Goal: Share content

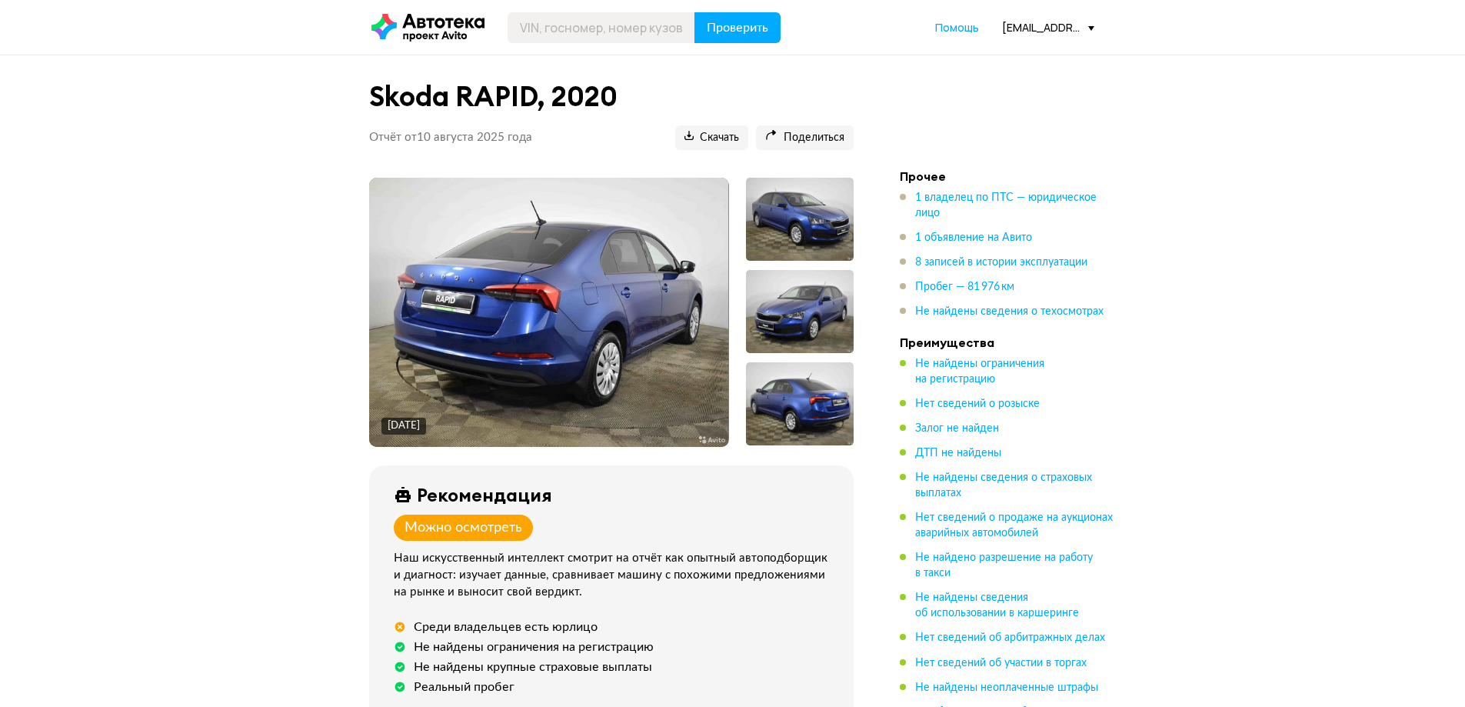
scroll to position [154, 0]
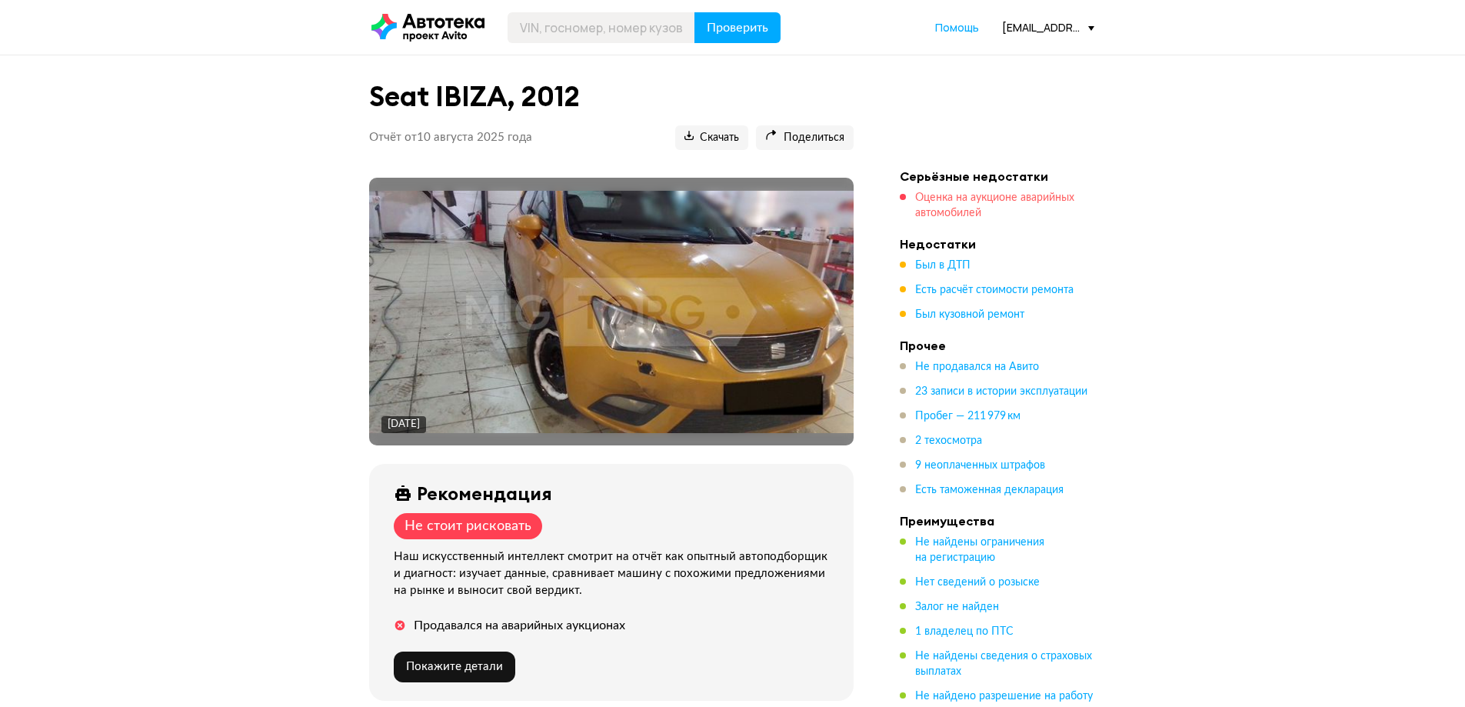
click at [953, 204] on span "Оценка на аукционе аварийных автомобилей" at bounding box center [994, 205] width 159 height 26
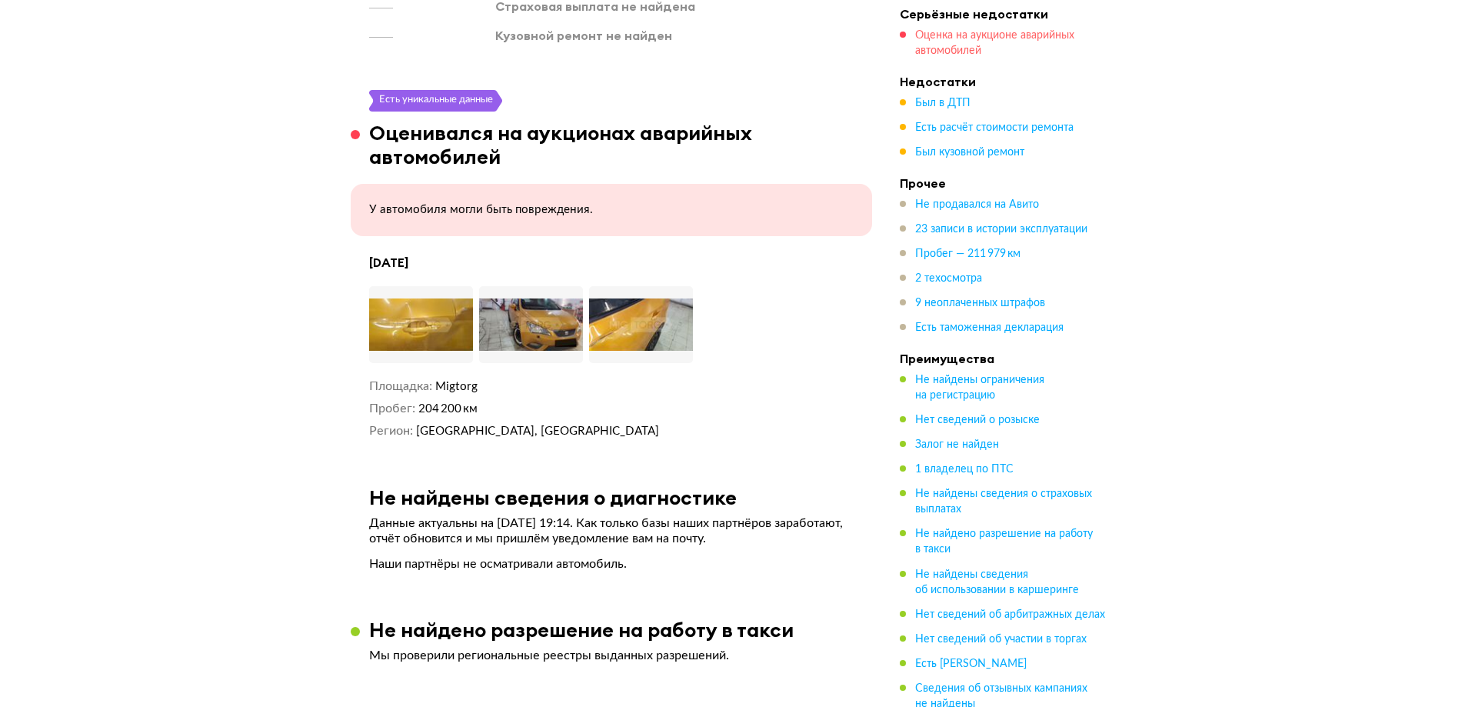
scroll to position [1855, 0]
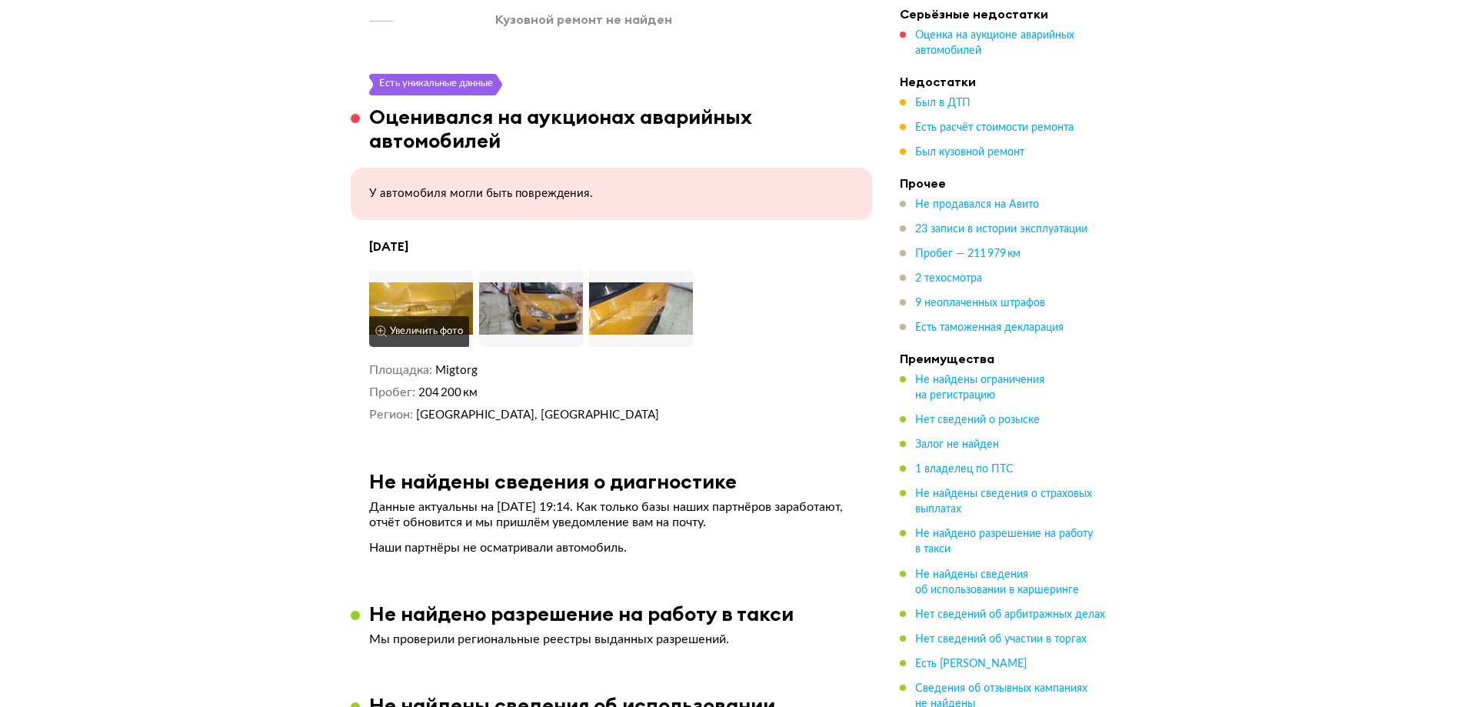
click at [410, 304] on img at bounding box center [421, 308] width 104 height 77
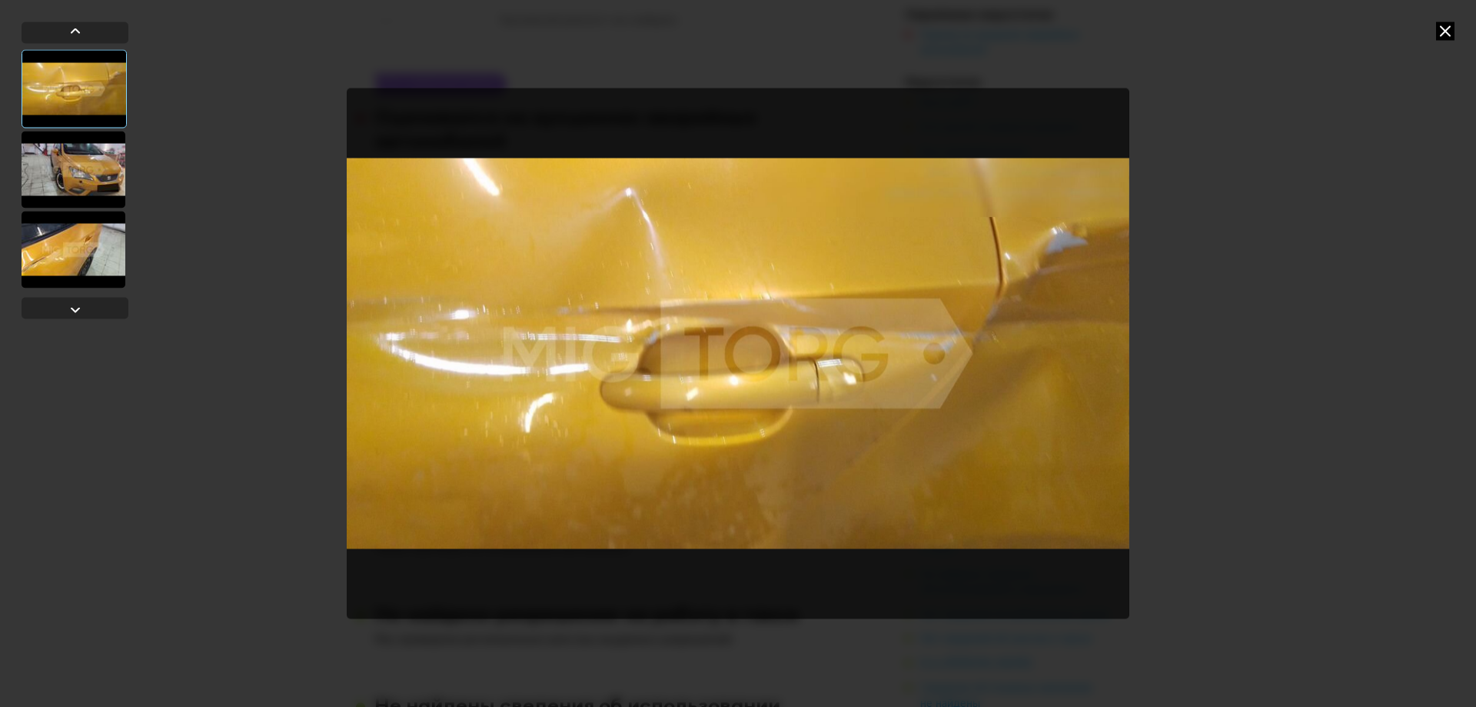
click at [76, 166] on div at bounding box center [74, 169] width 104 height 77
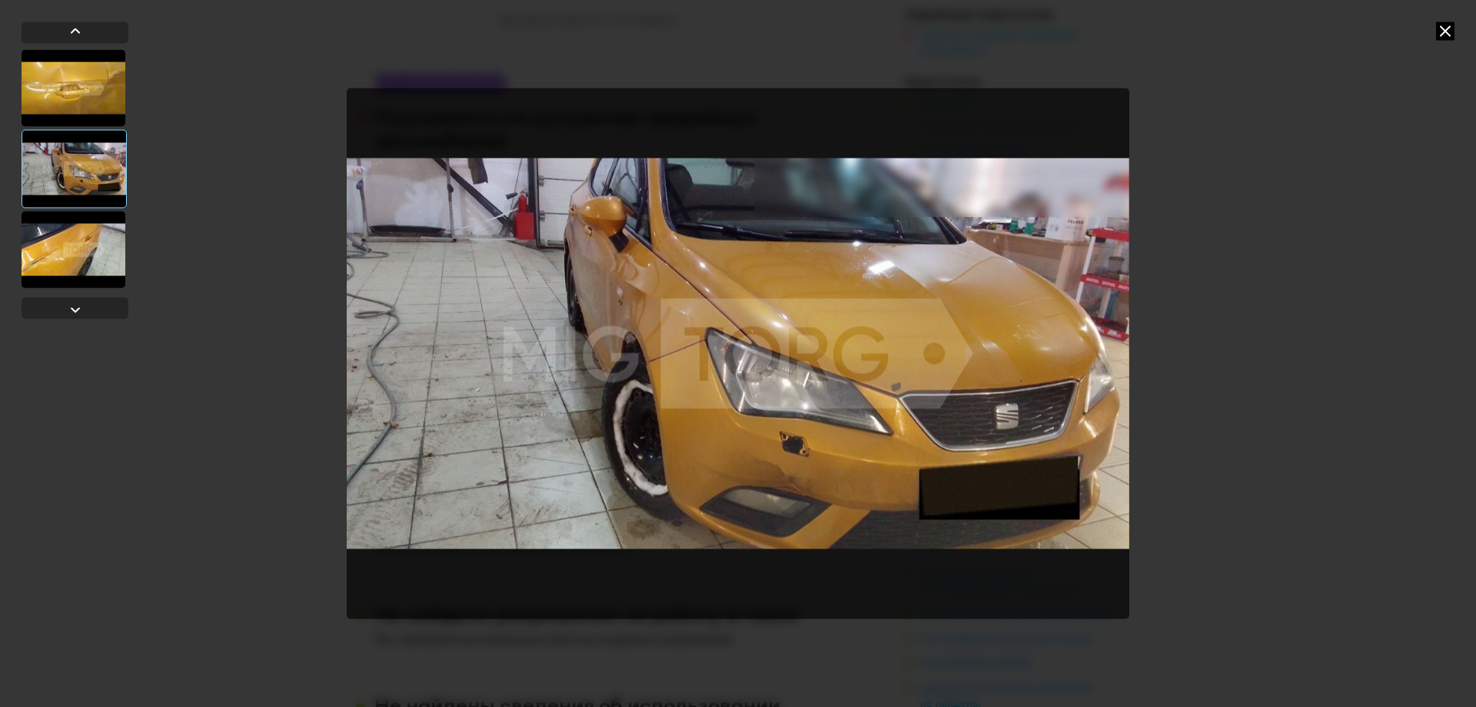
click at [90, 231] on div at bounding box center [74, 249] width 104 height 77
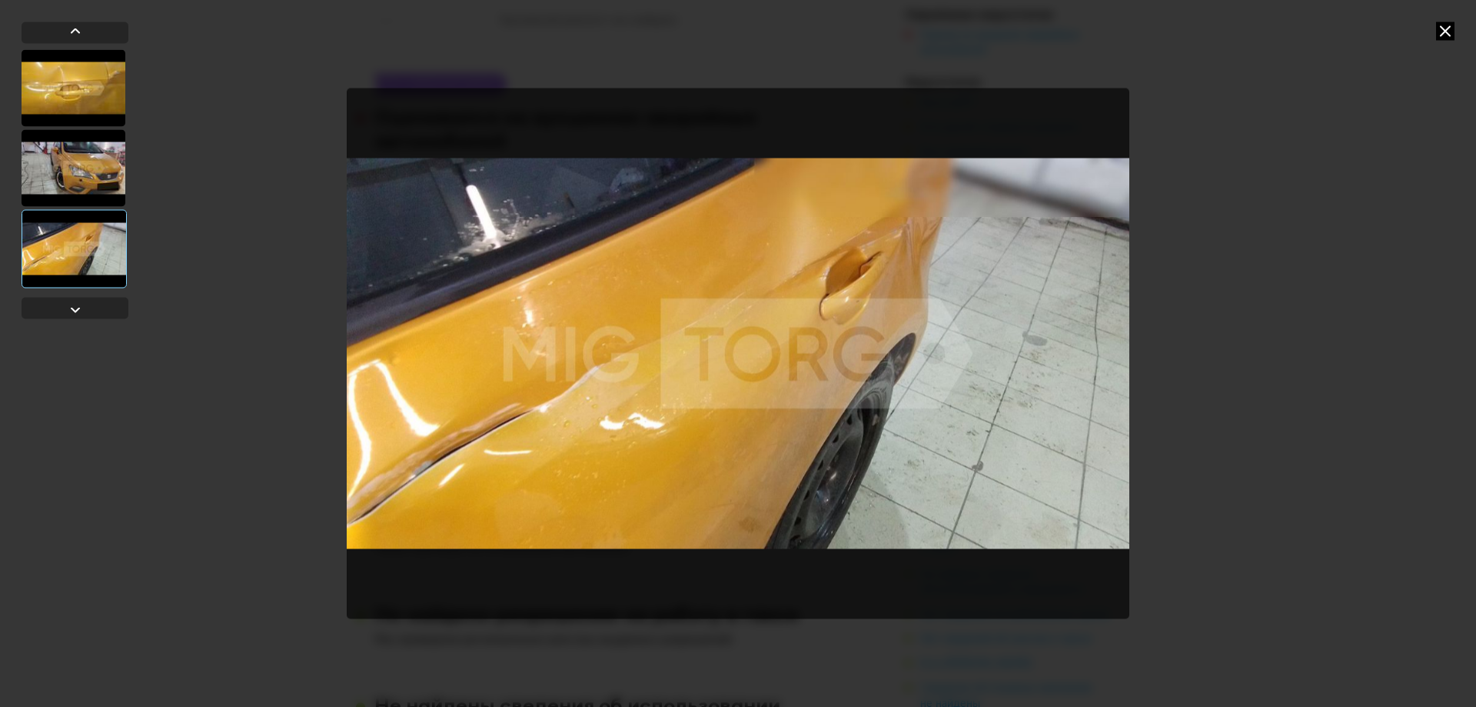
click at [1445, 32] on icon at bounding box center [1445, 31] width 18 height 18
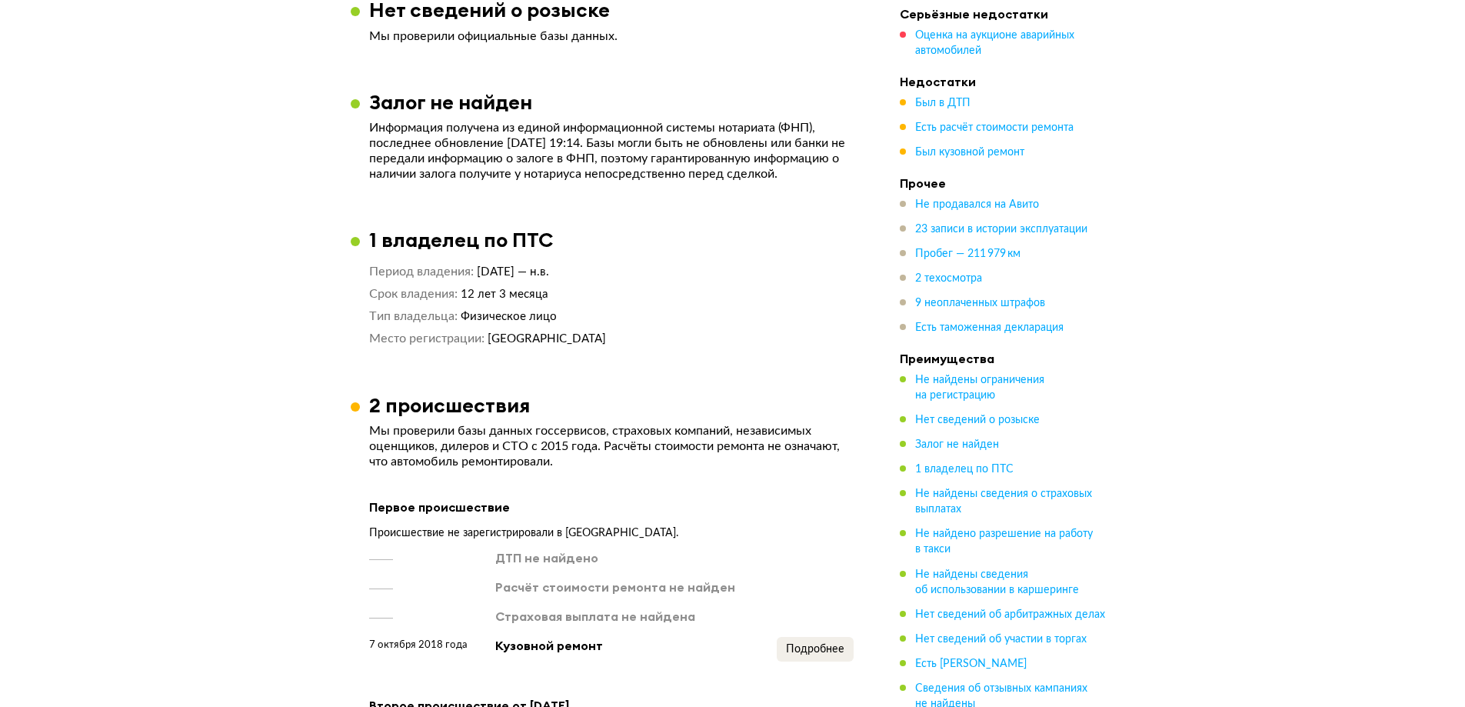
scroll to position [1009, 0]
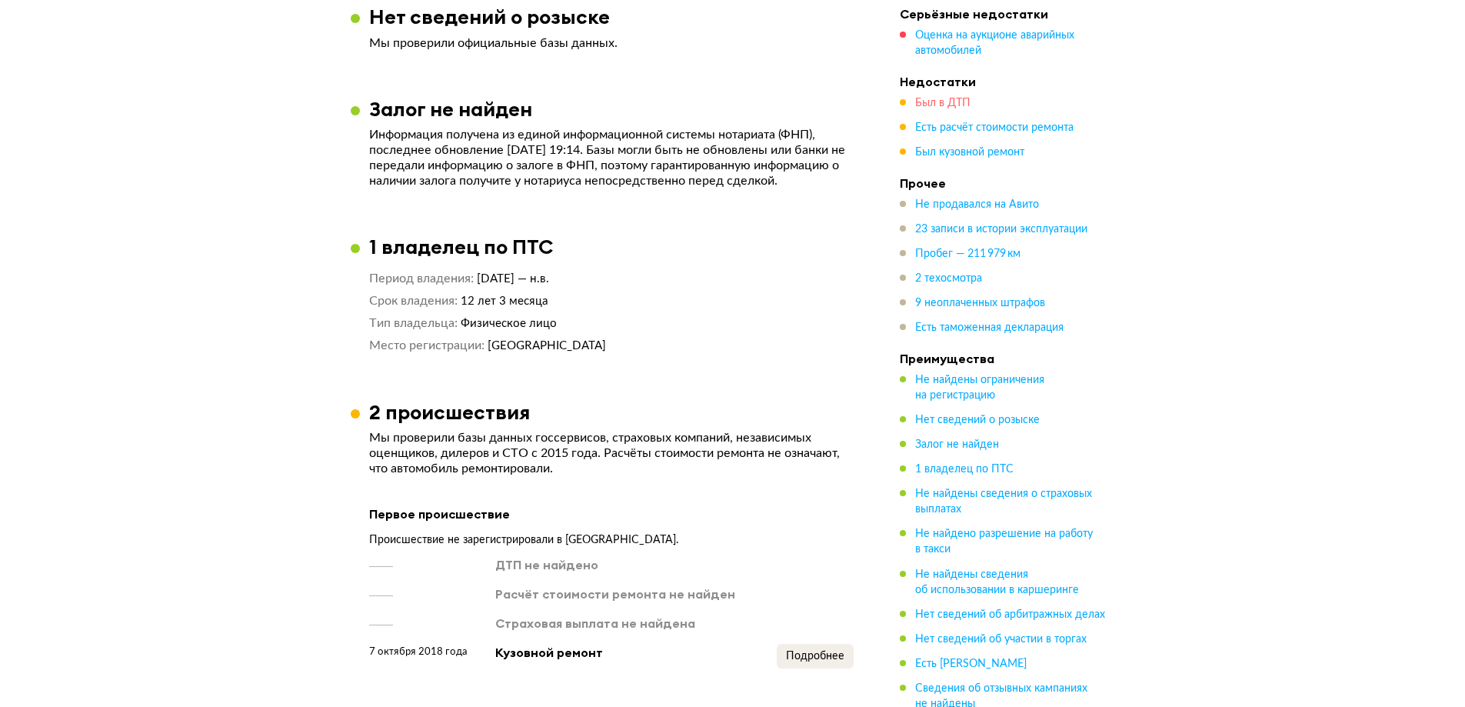
click at [945, 104] on span "Был в ДТП" at bounding box center [942, 103] width 55 height 11
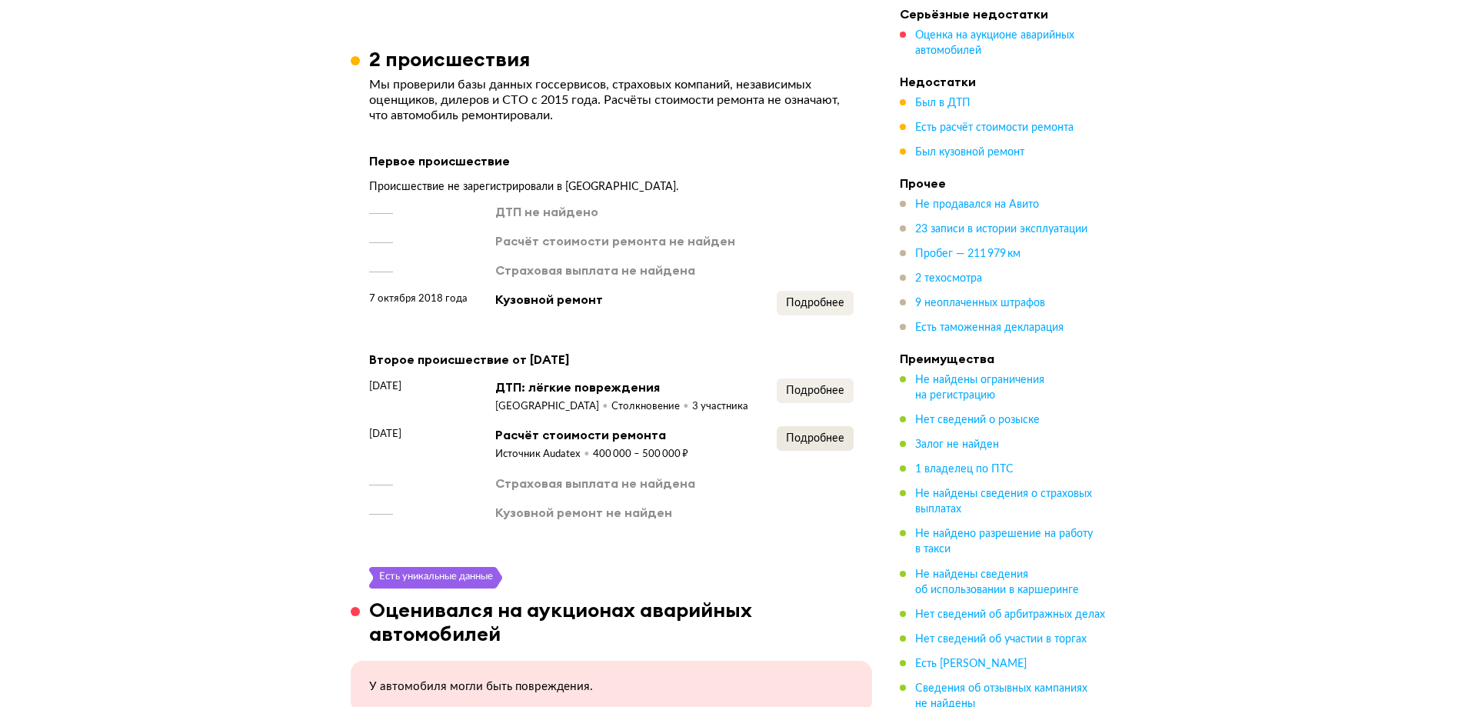
scroll to position [1356, 0]
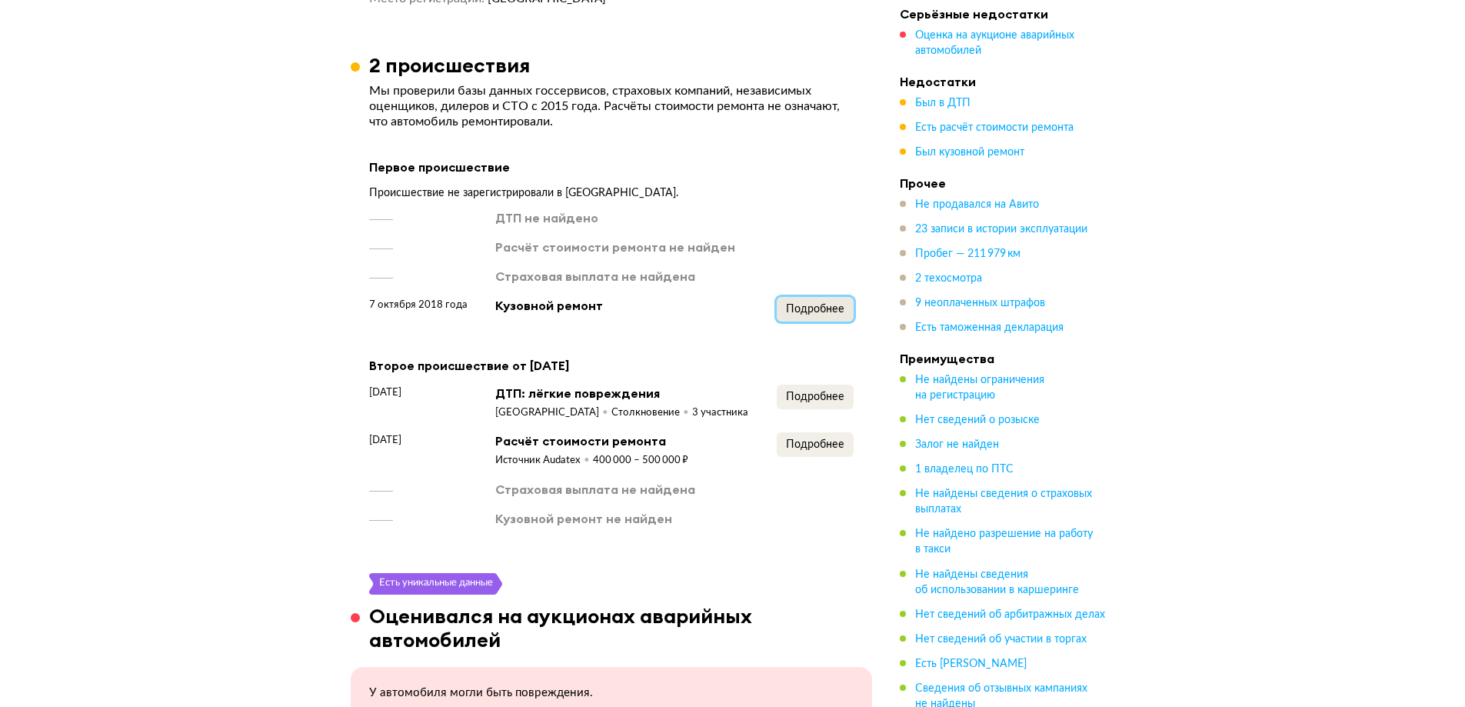
click at [818, 308] on span "Подробнее" at bounding box center [815, 309] width 58 height 11
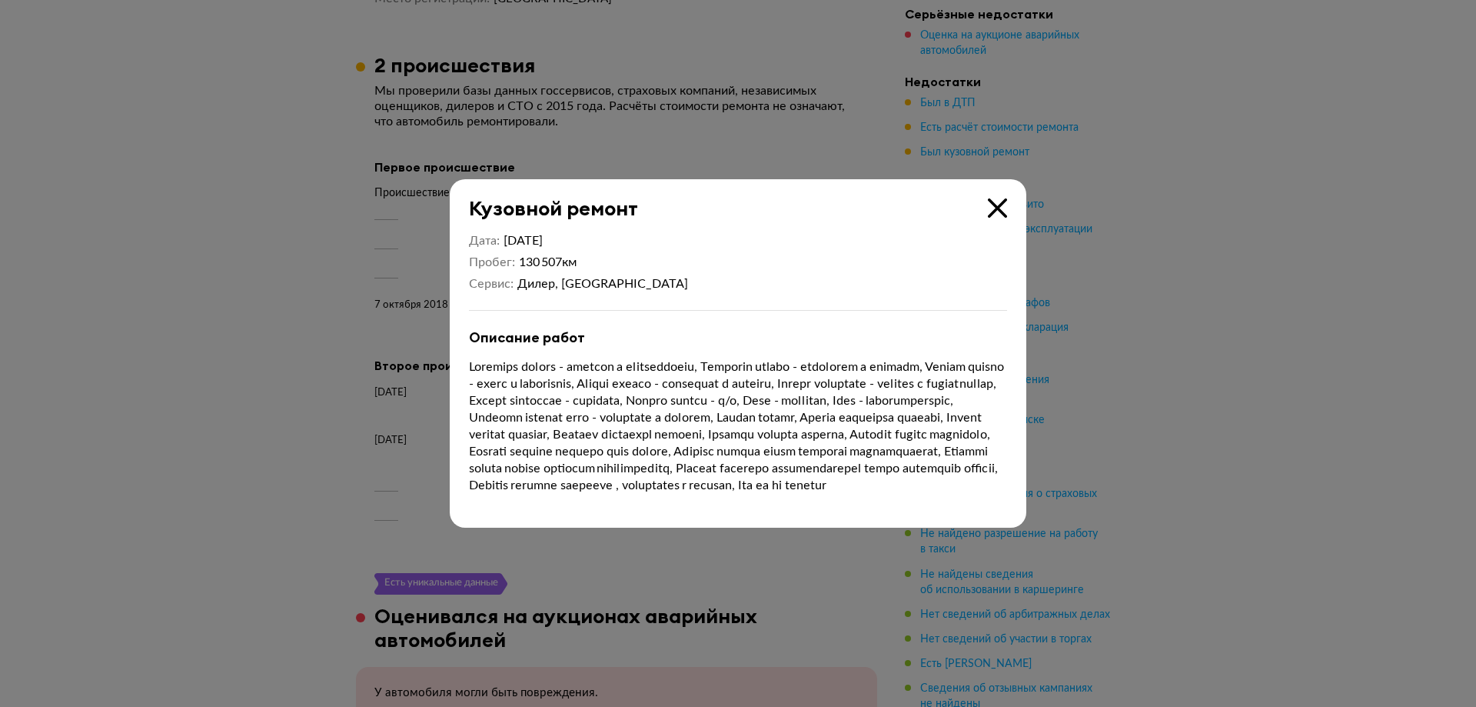
click at [998, 201] on icon at bounding box center [997, 207] width 19 height 19
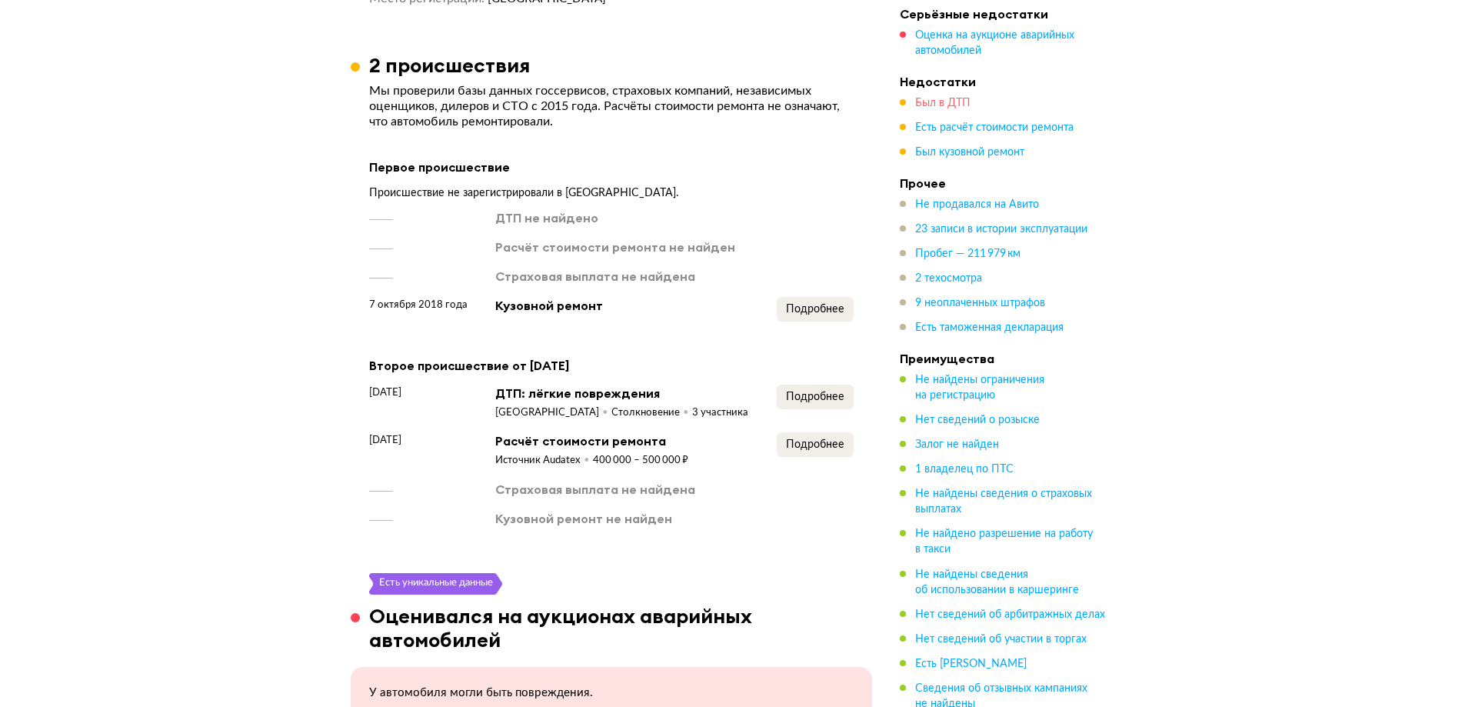
click at [953, 103] on span "Был в ДТП" at bounding box center [942, 103] width 55 height 11
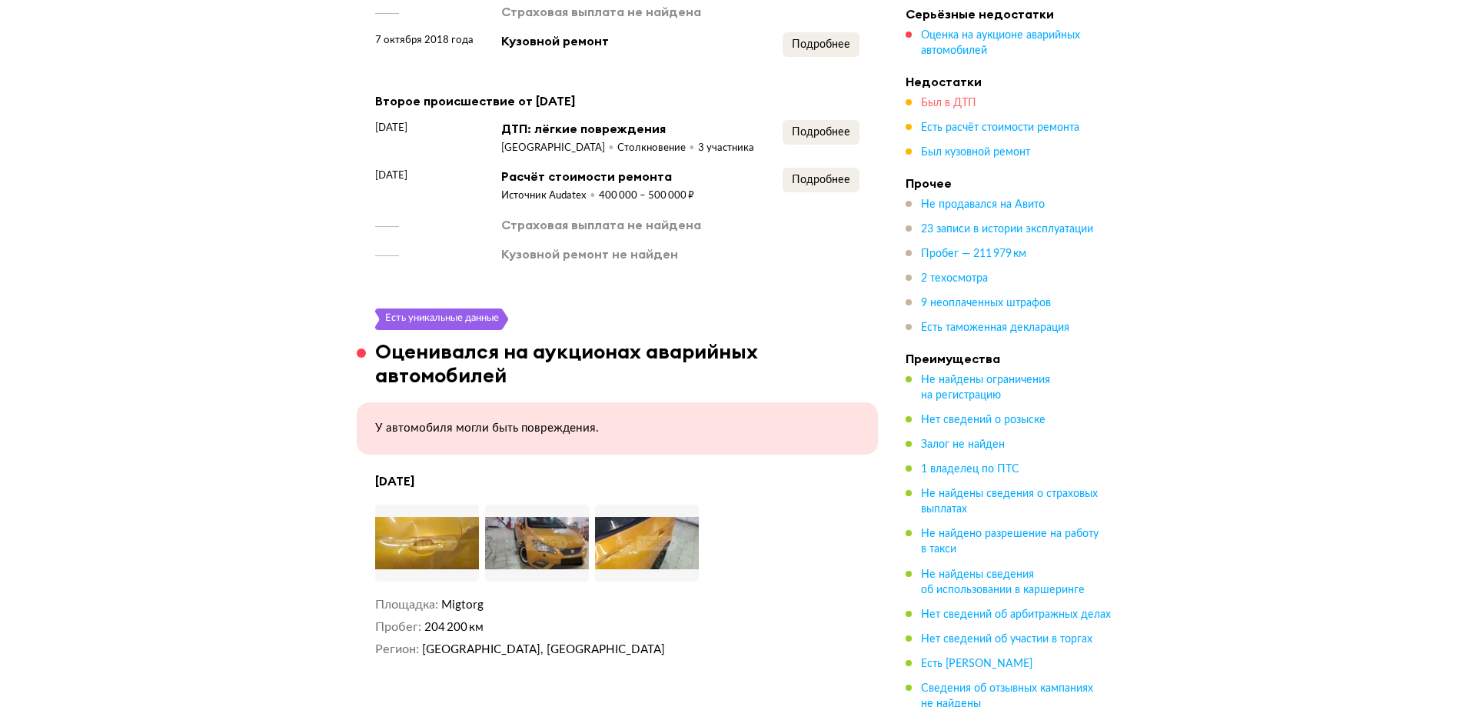
scroll to position [1663, 0]
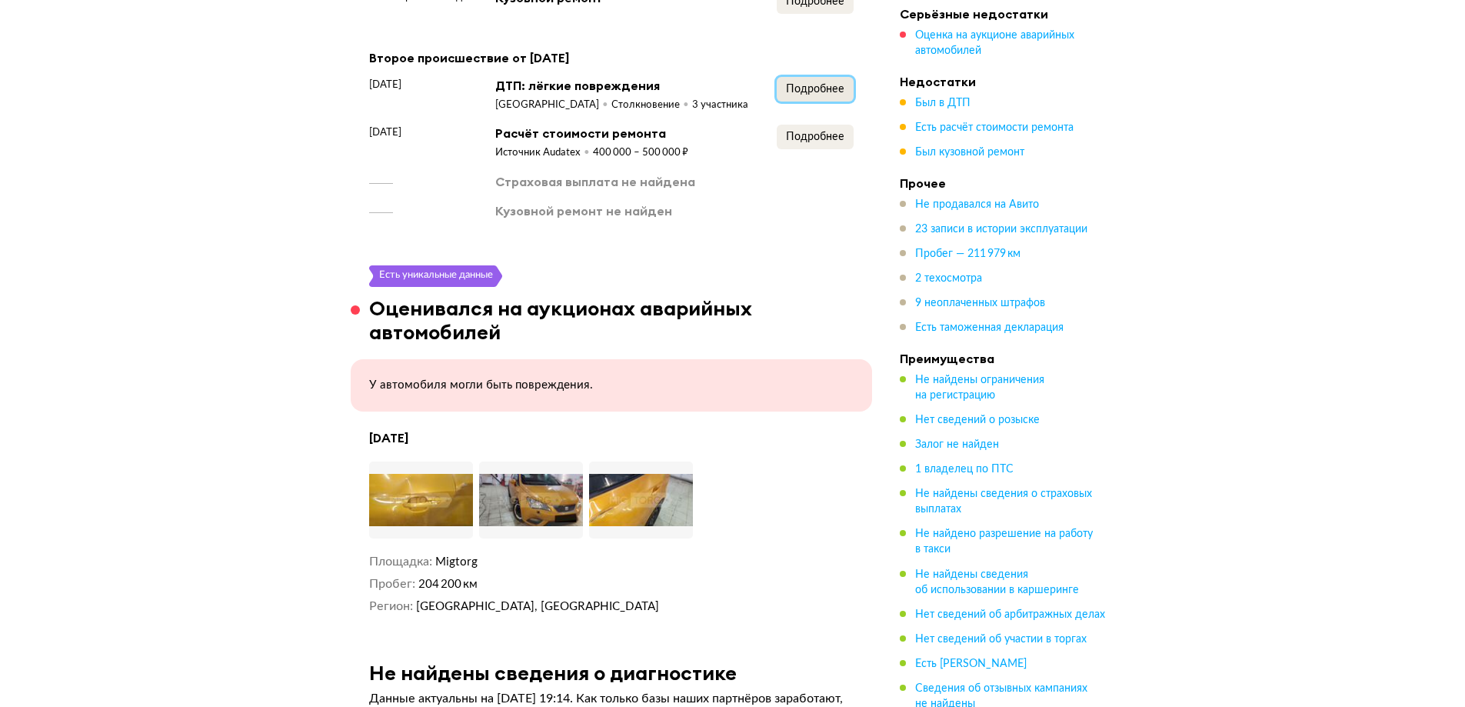
click at [808, 93] on span "Подробнее" at bounding box center [815, 89] width 58 height 11
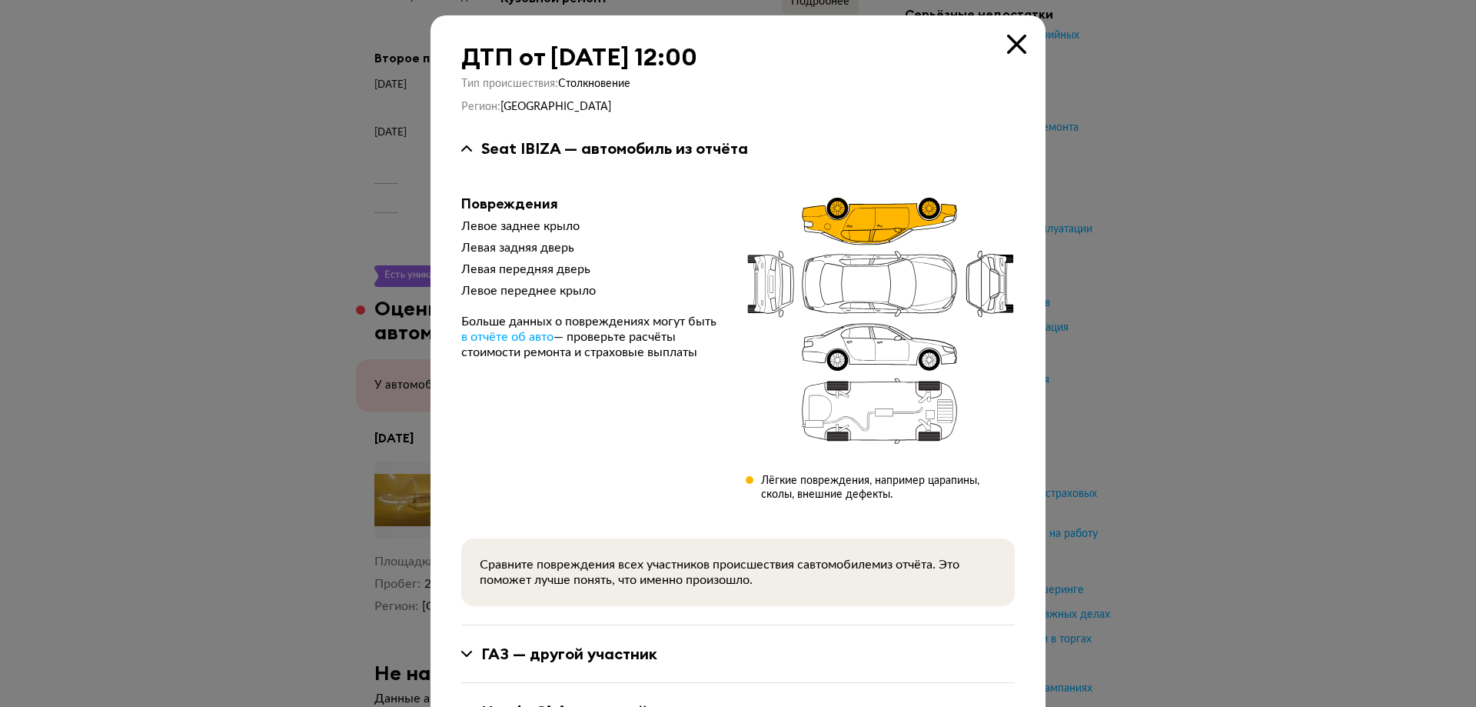
click at [1007, 44] on icon at bounding box center [1016, 44] width 19 height 19
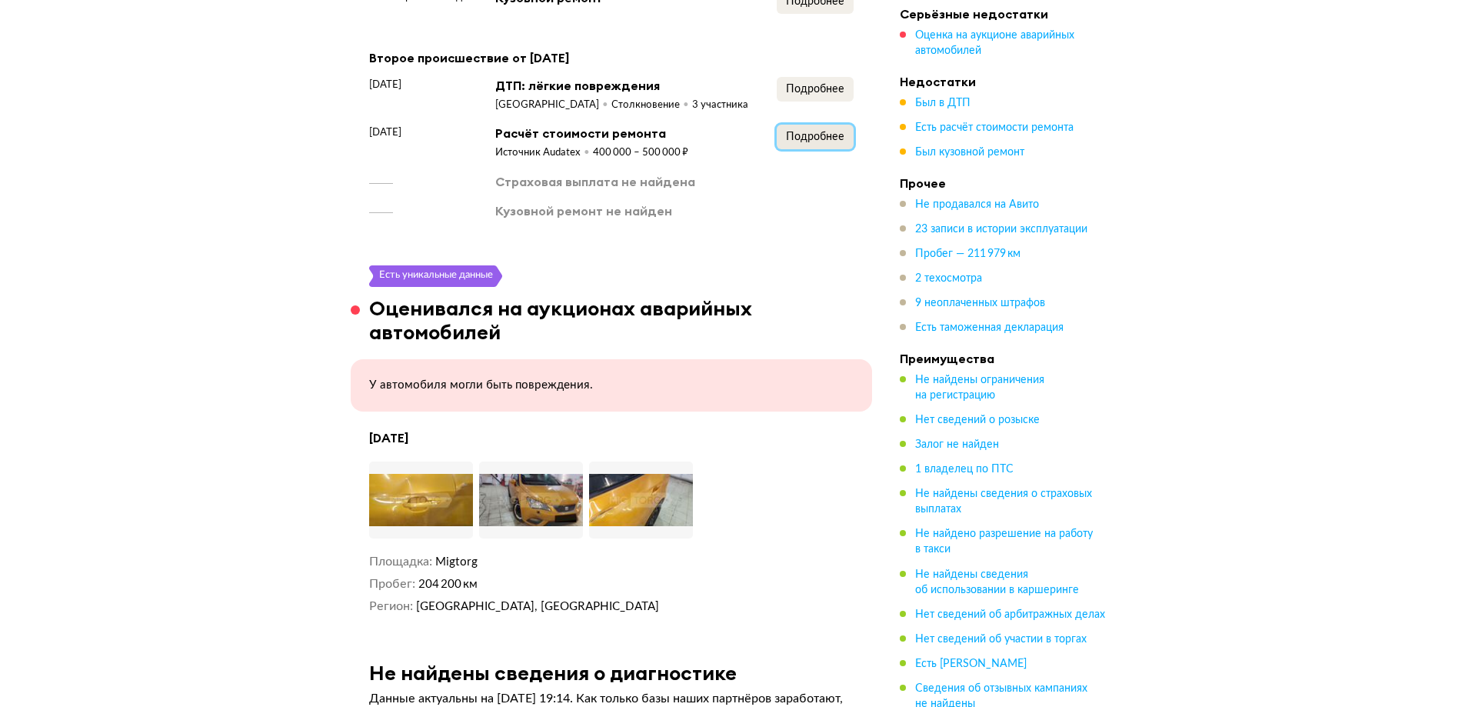
click at [810, 137] on span "Подробнее" at bounding box center [815, 136] width 58 height 11
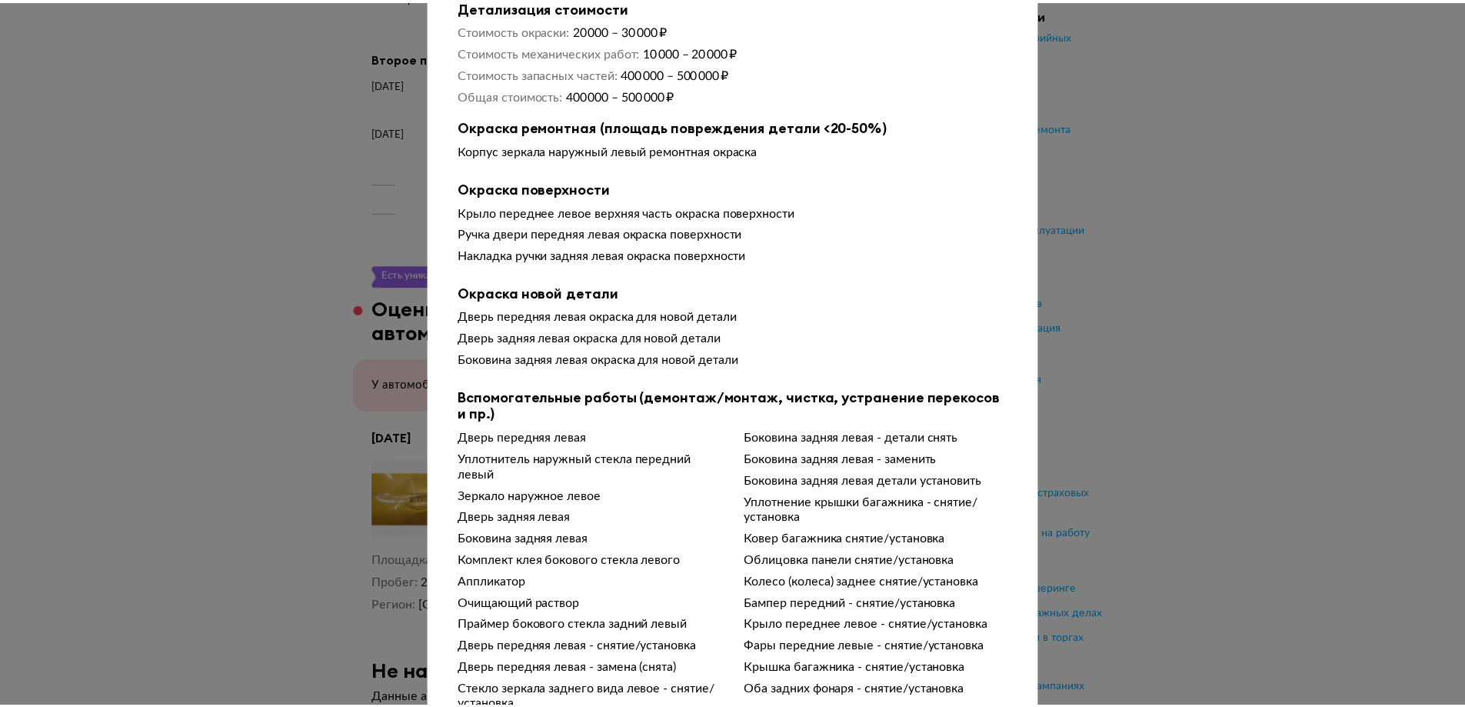
scroll to position [0, 0]
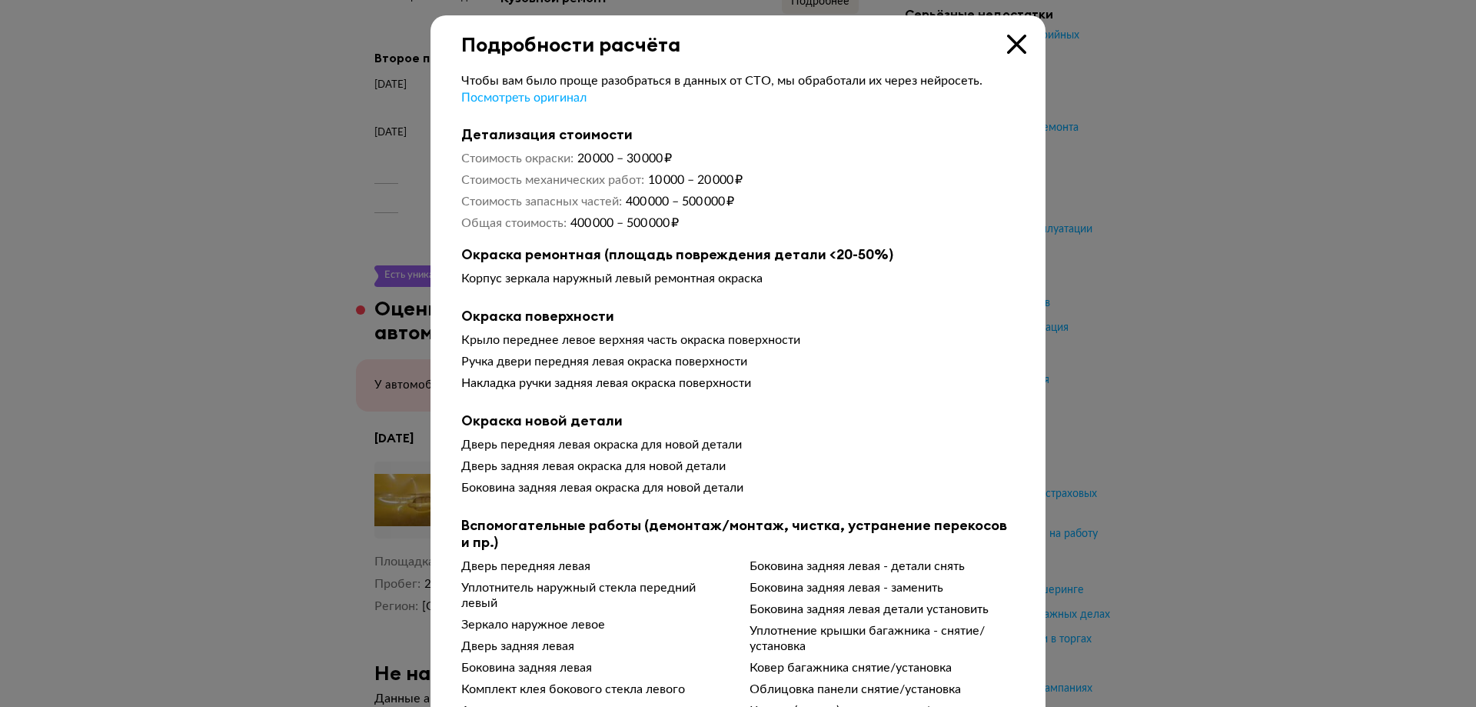
click at [1010, 52] on icon at bounding box center [1016, 44] width 19 height 19
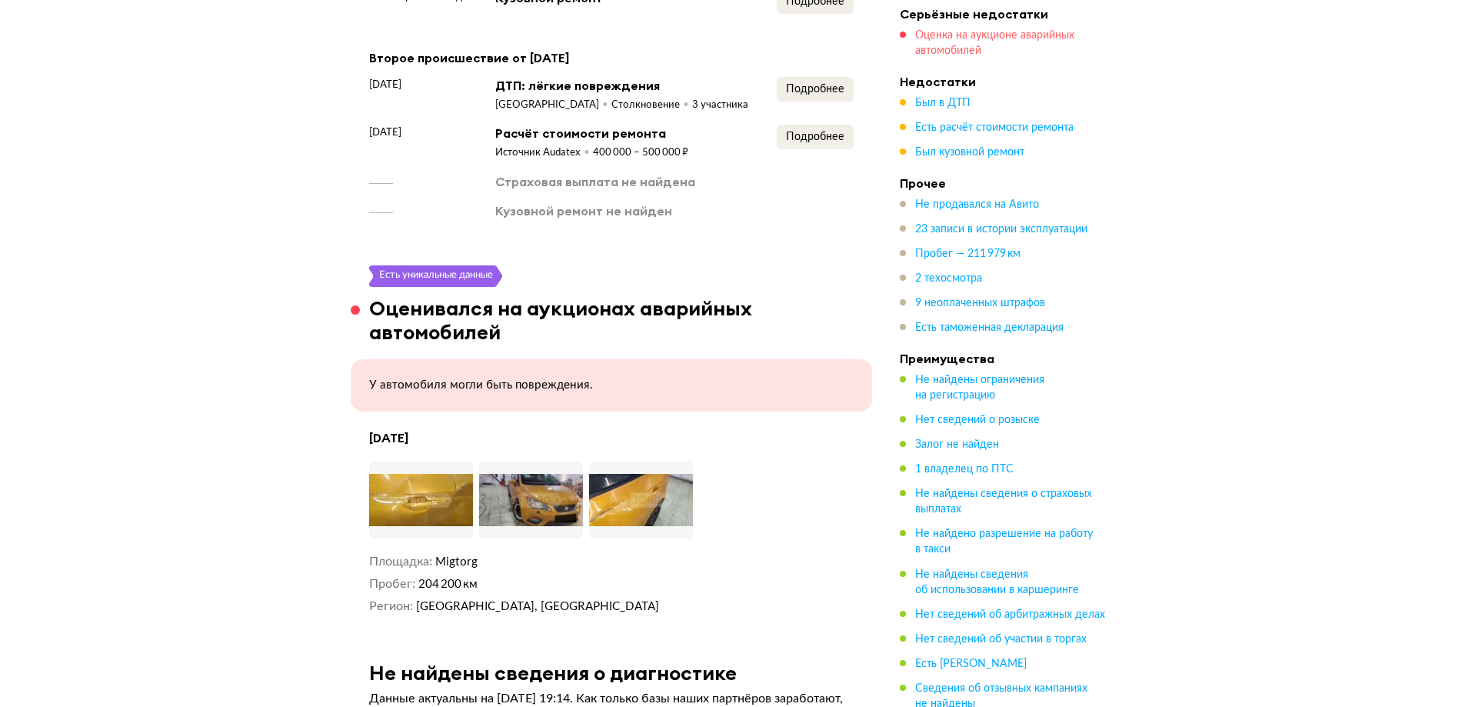
click at [963, 43] on span "Оценка на аукционе аварийных автомобилей" at bounding box center [994, 43] width 159 height 26
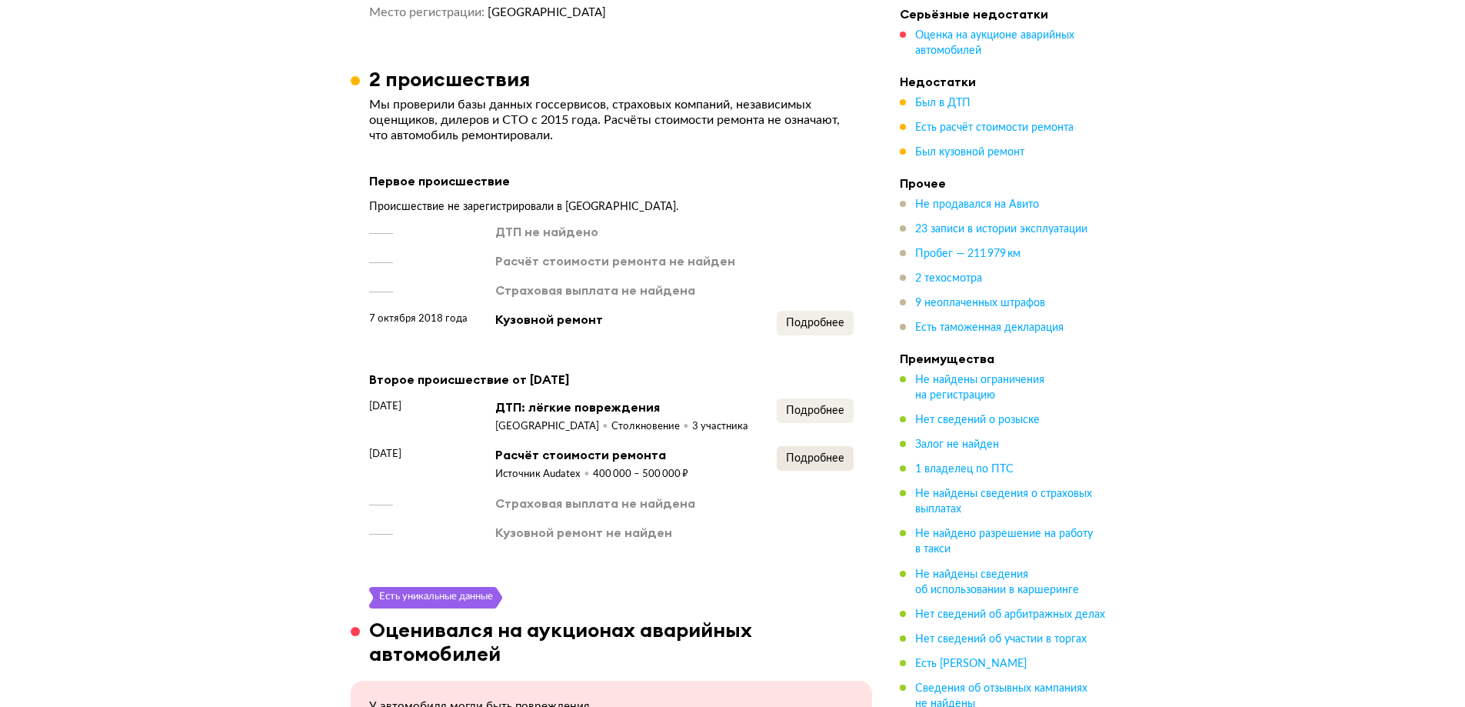
scroll to position [1316, 0]
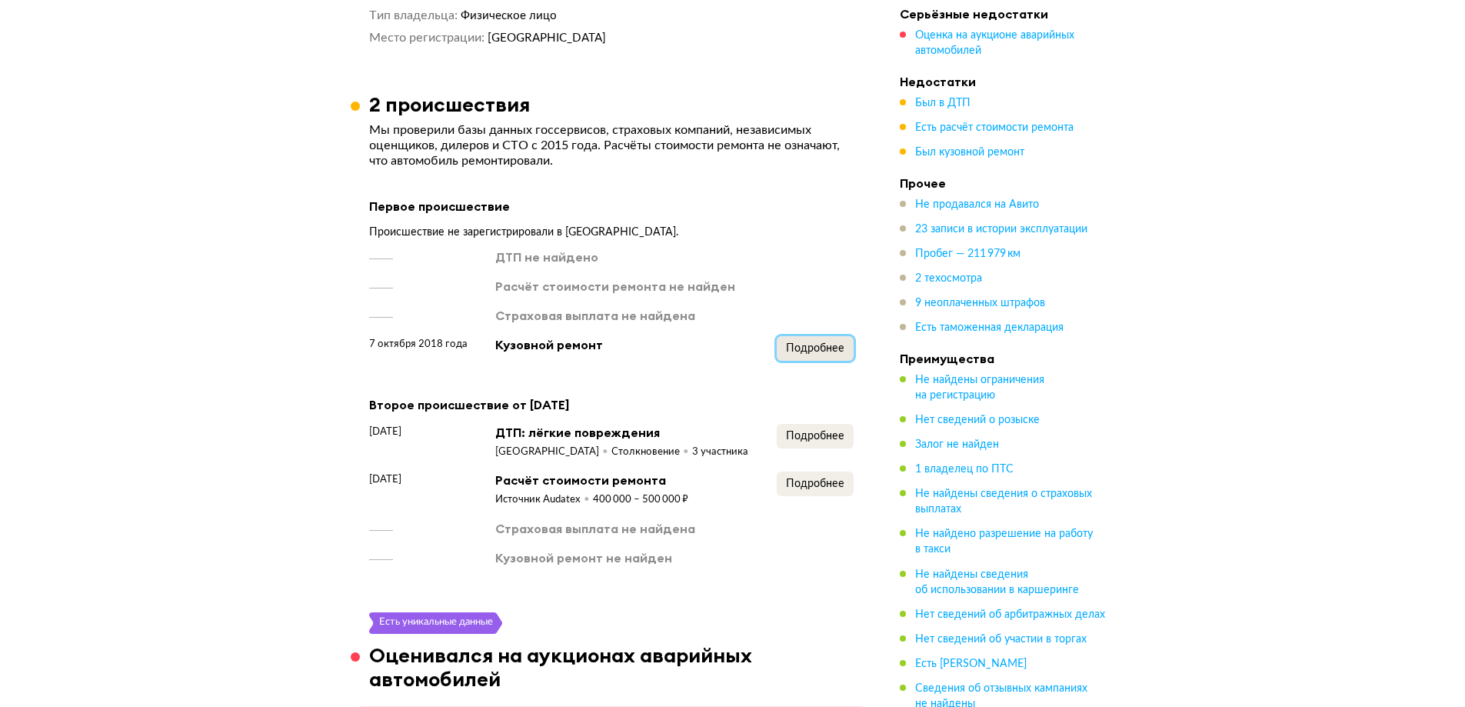
click at [805, 348] on span "Подробнее" at bounding box center [815, 348] width 58 height 11
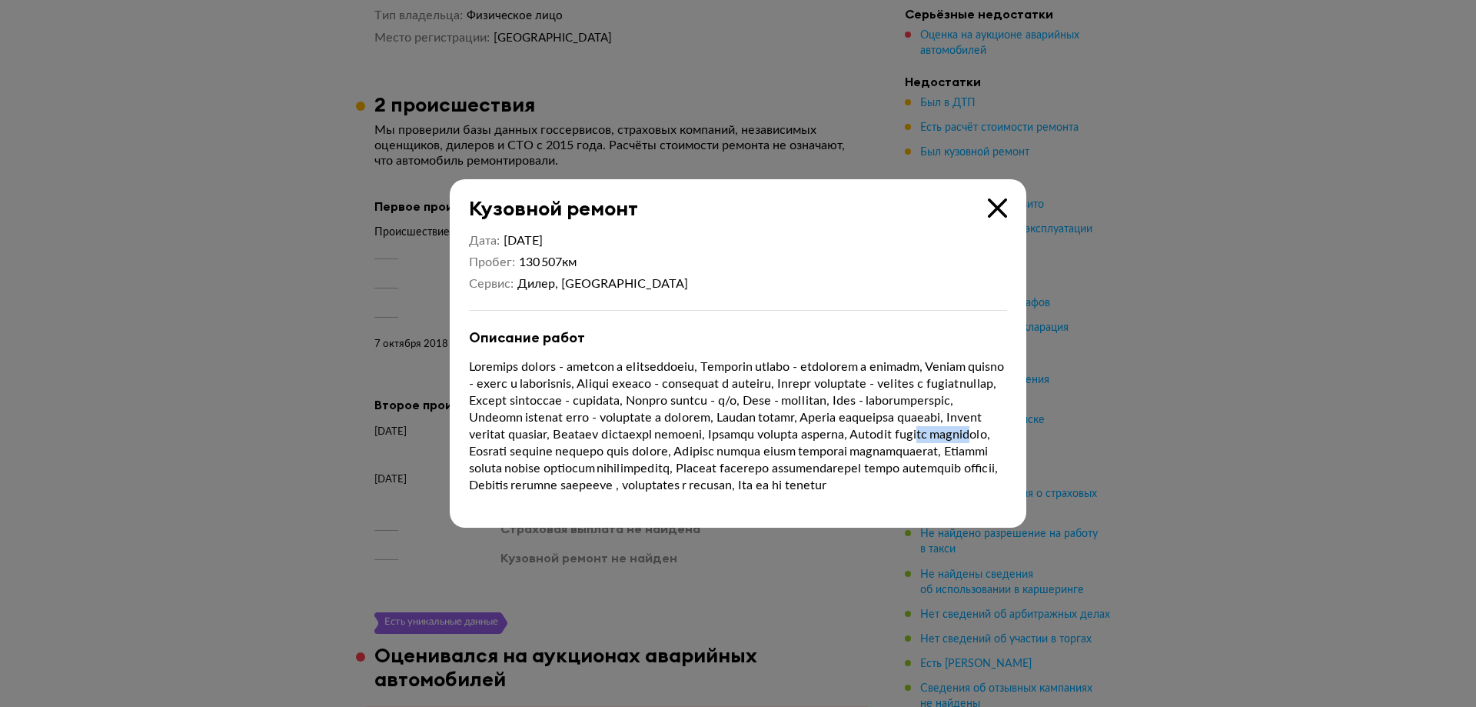
drag, startPoint x: 778, startPoint y: 439, endPoint x: 824, endPoint y: 437, distance: 45.4
click at [824, 437] on p at bounding box center [738, 425] width 538 height 135
click at [982, 197] on div "Кузовной ремонт" at bounding box center [728, 199] width 557 height 41
click at [997, 198] on icon at bounding box center [997, 207] width 19 height 19
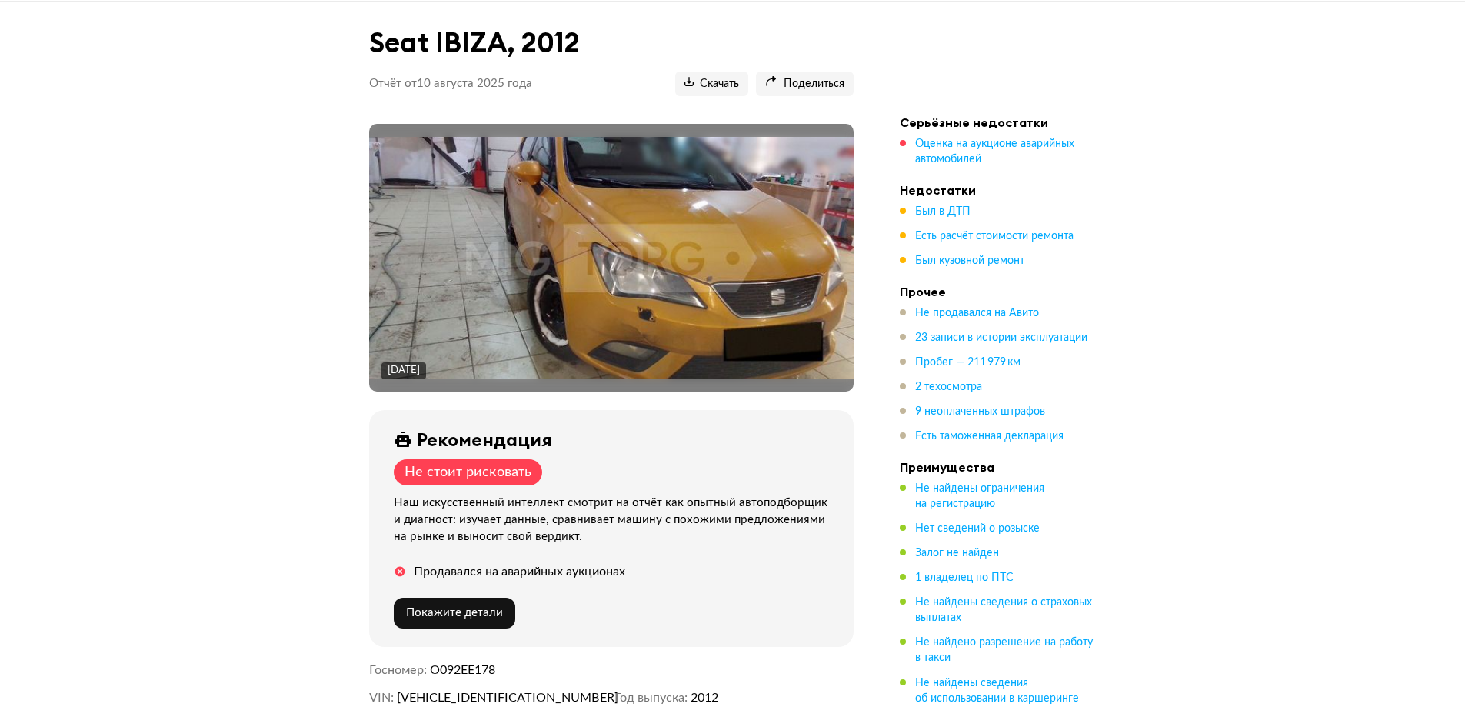
scroll to position [154, 0]
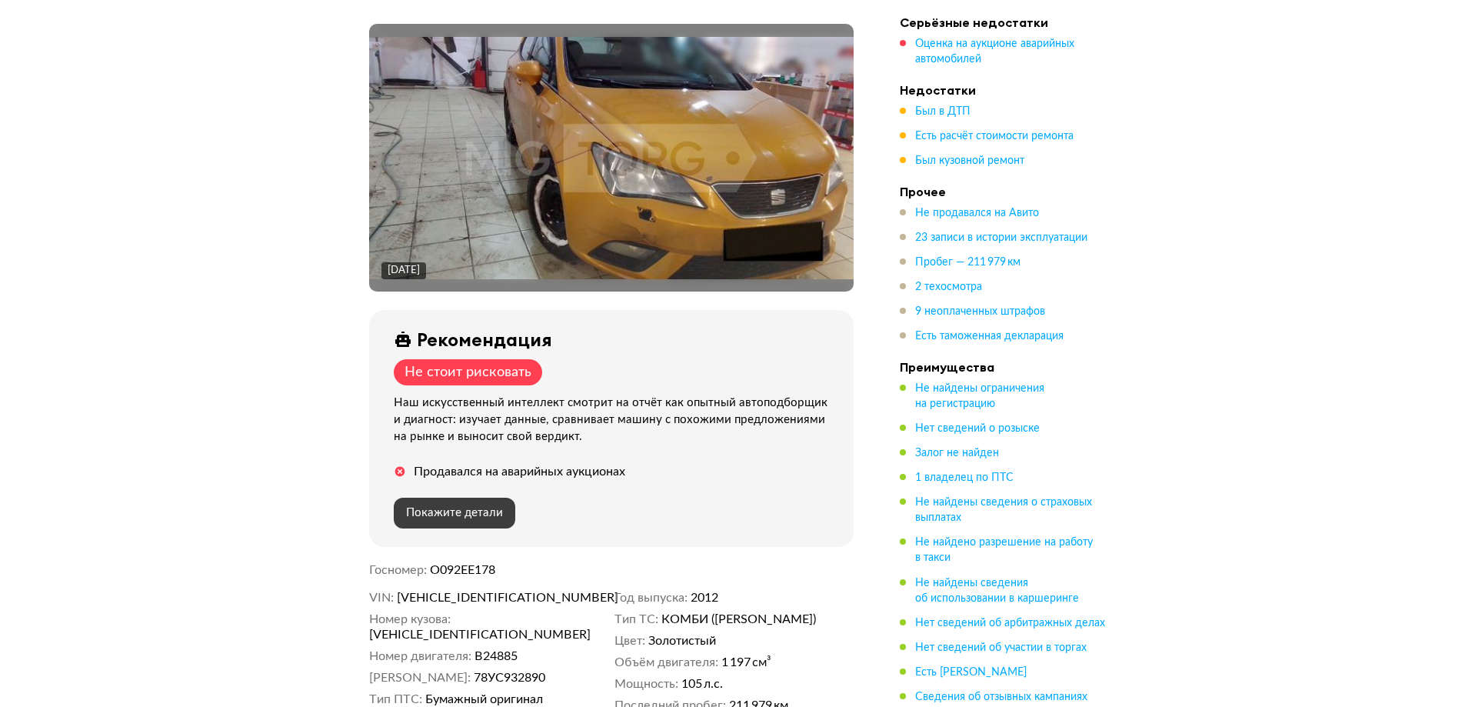
click at [477, 509] on span "Покажите детали" at bounding box center [454, 513] width 97 height 12
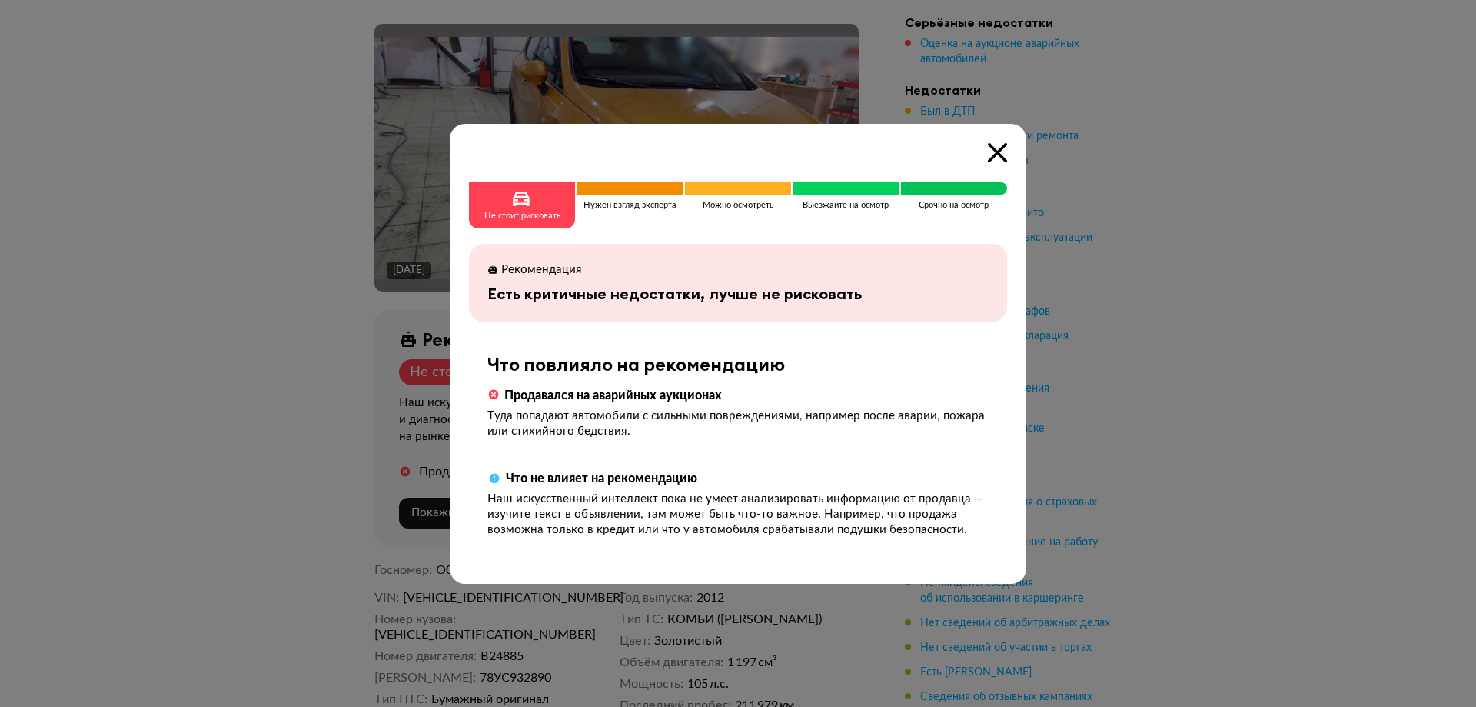
click at [997, 158] on icon at bounding box center [997, 152] width 19 height 19
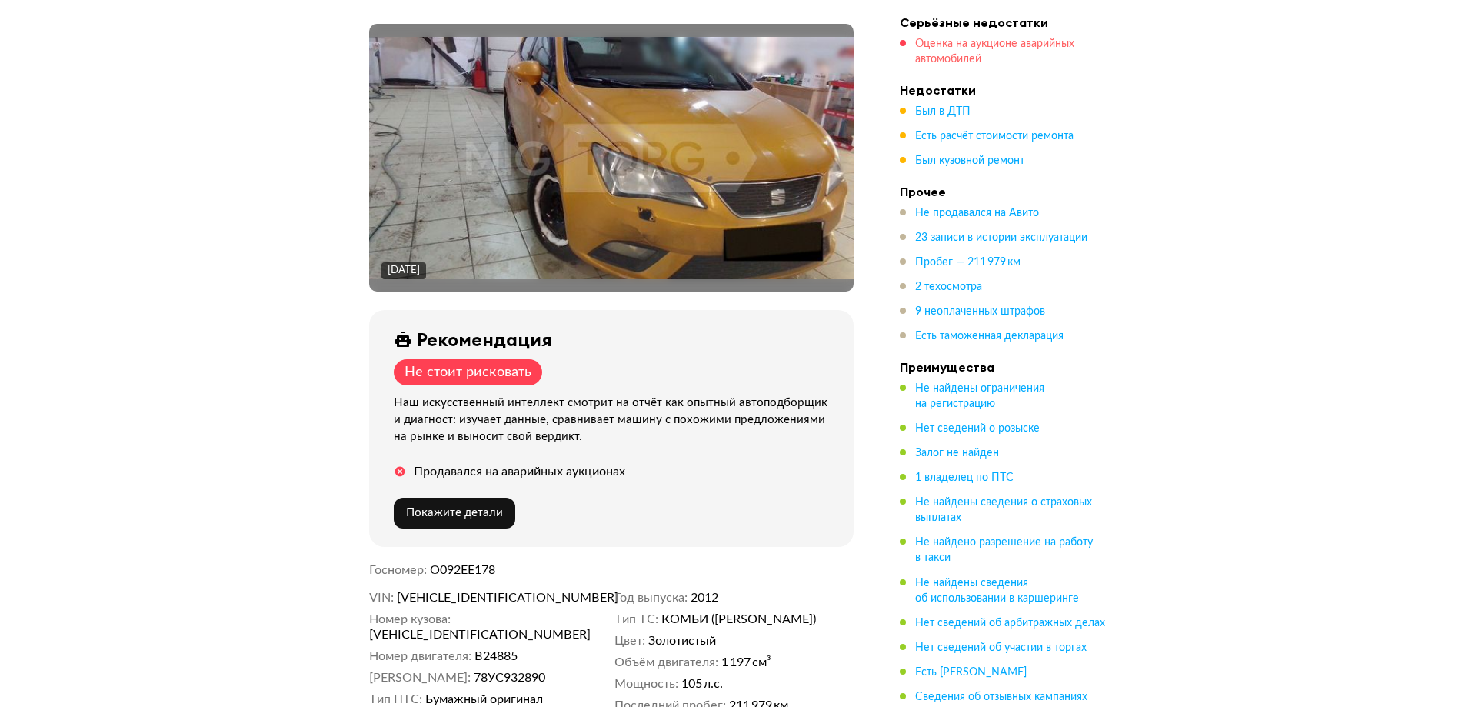
click at [952, 62] on span "Оценка на аукционе аварийных автомобилей" at bounding box center [994, 51] width 159 height 26
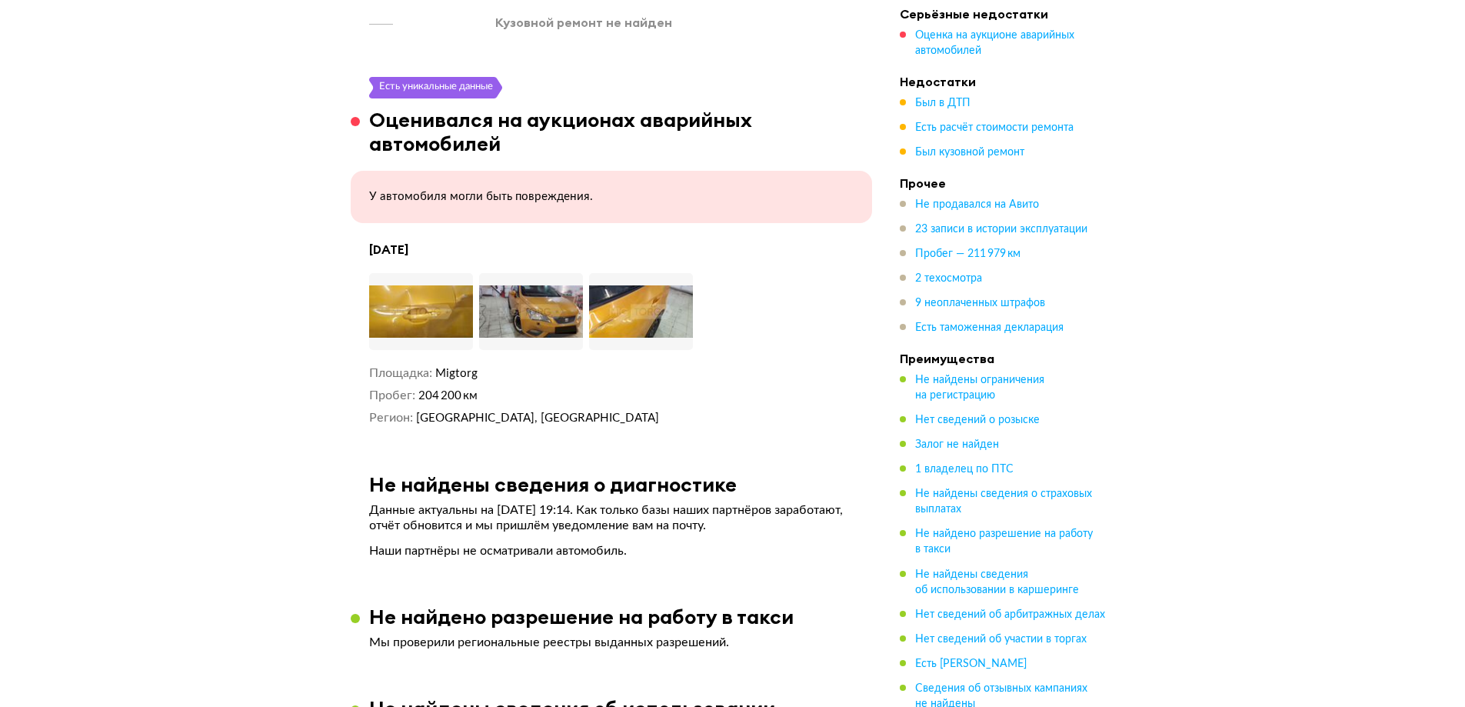
scroll to position [1855, 0]
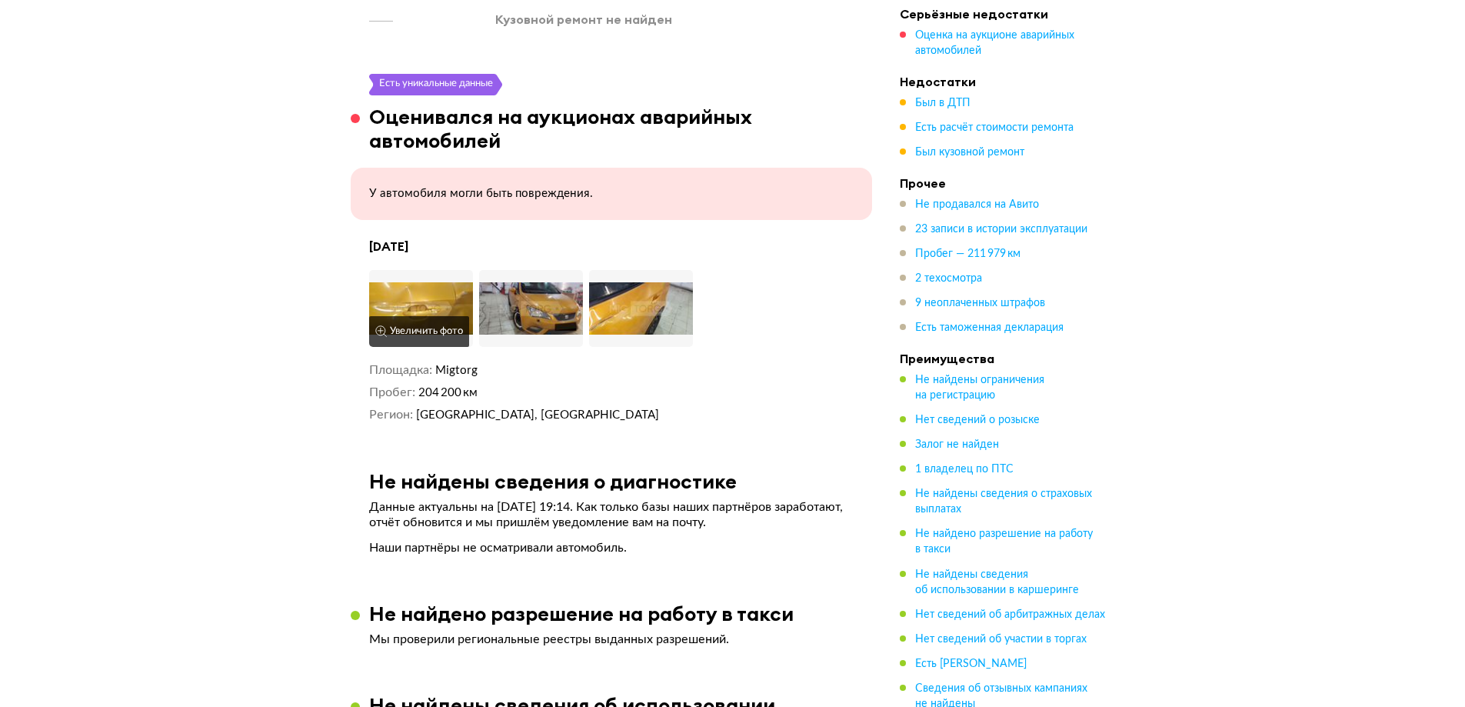
click at [402, 312] on img at bounding box center [421, 308] width 104 height 77
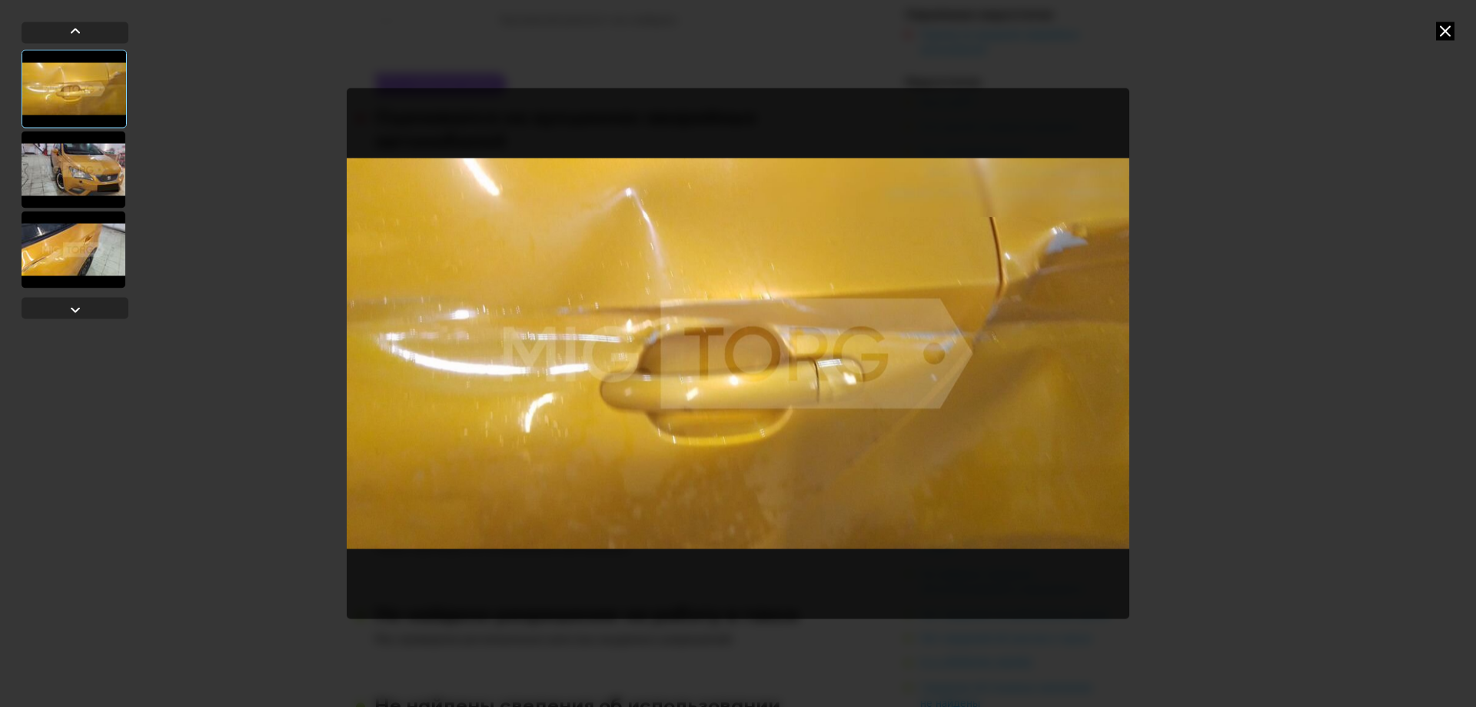
click at [63, 176] on div at bounding box center [74, 169] width 104 height 77
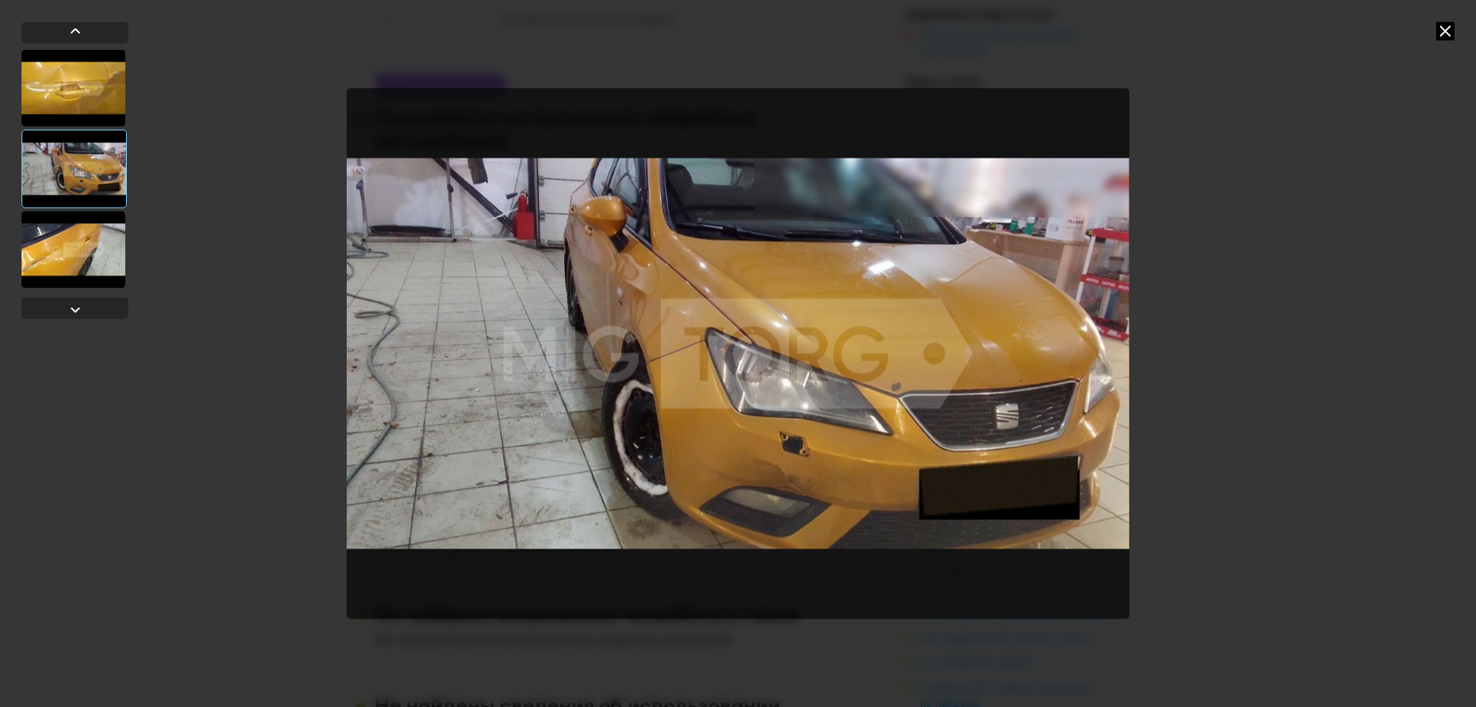
click at [76, 235] on div at bounding box center [74, 249] width 104 height 77
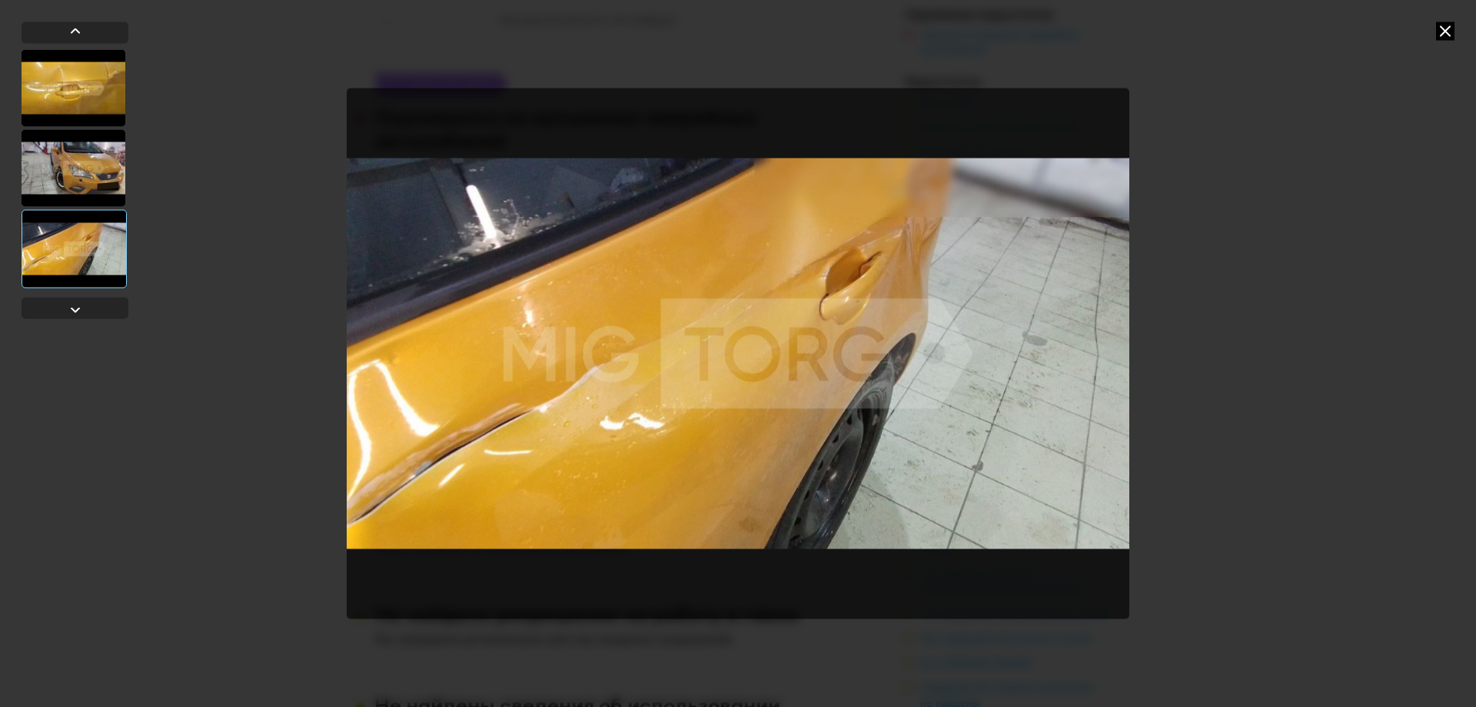
click at [1436, 31] on icon at bounding box center [1445, 31] width 18 height 18
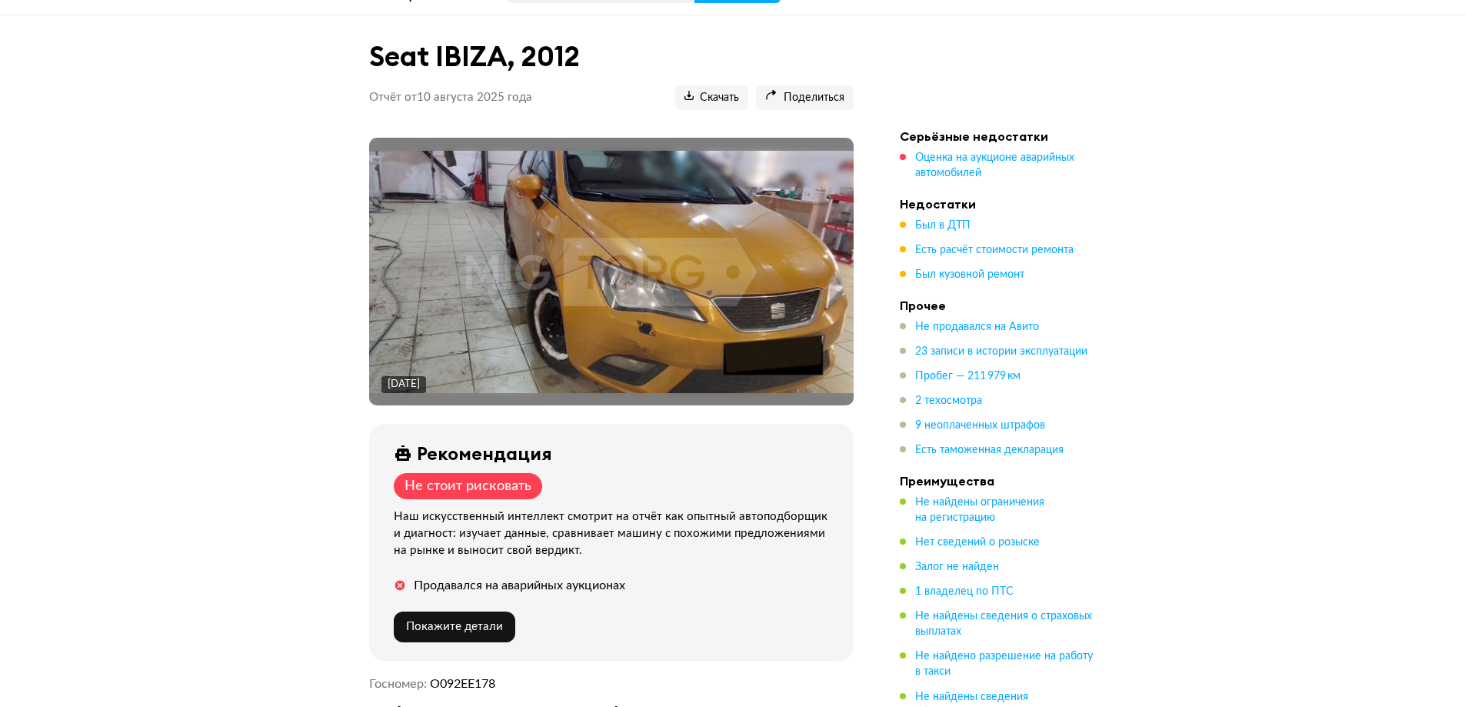
scroll to position [384, 0]
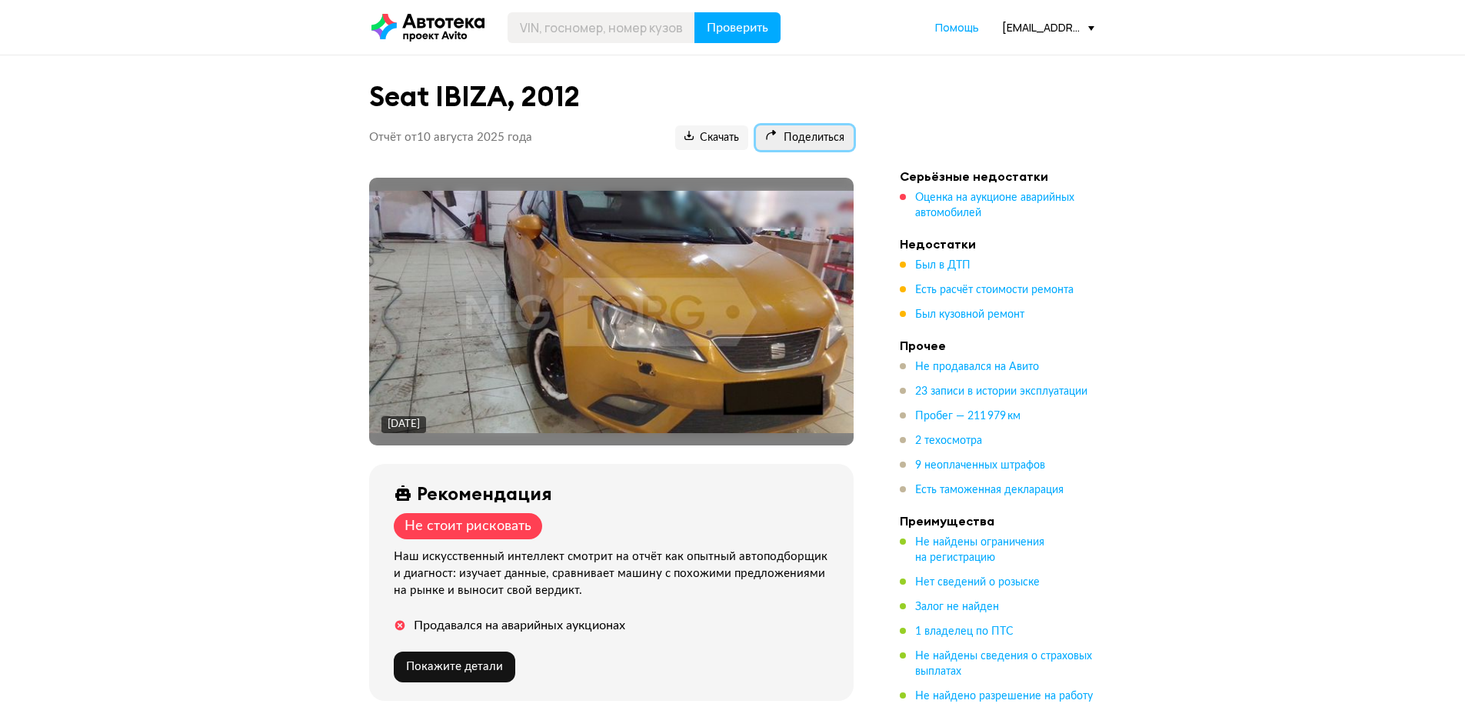
click at [837, 137] on span "Поделиться" at bounding box center [804, 138] width 79 height 15
click at [804, 139] on span "Поделиться" at bounding box center [804, 138] width 79 height 15
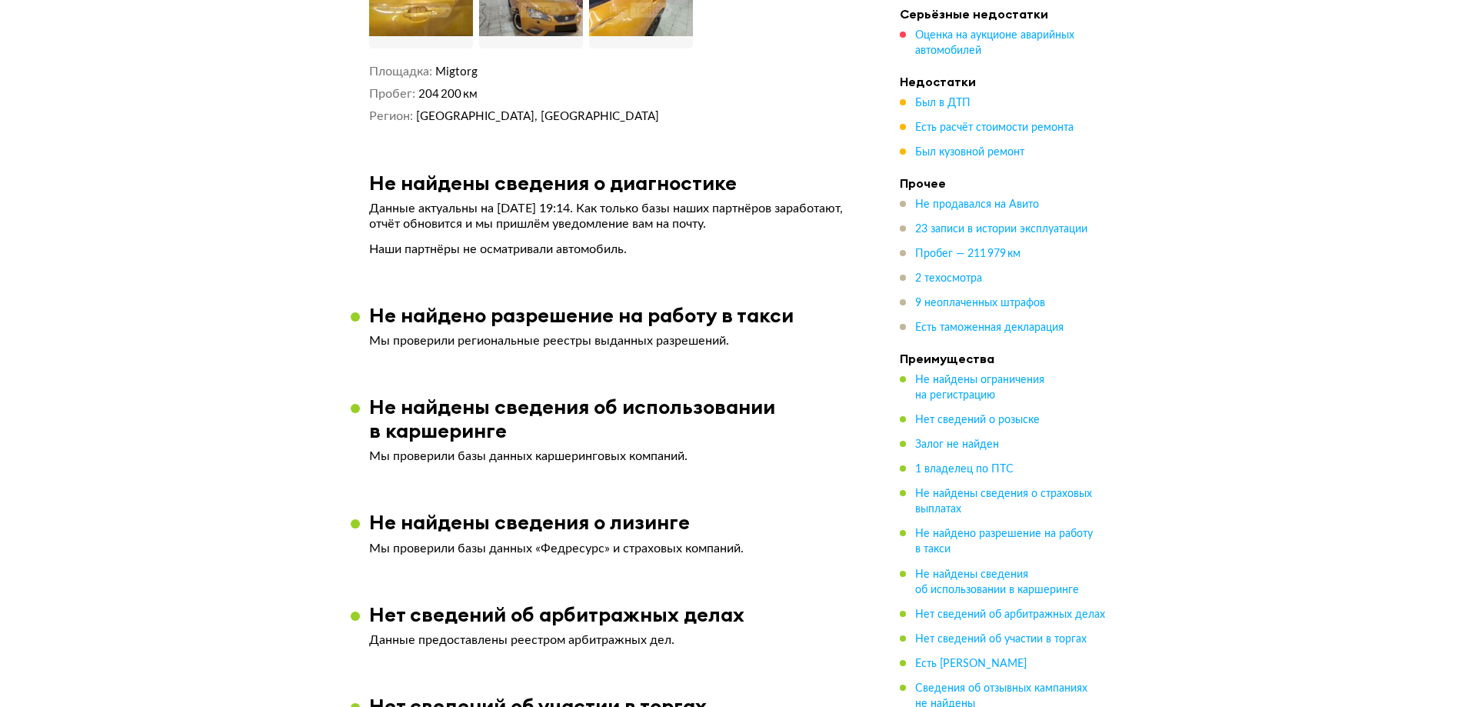
scroll to position [2537, 0]
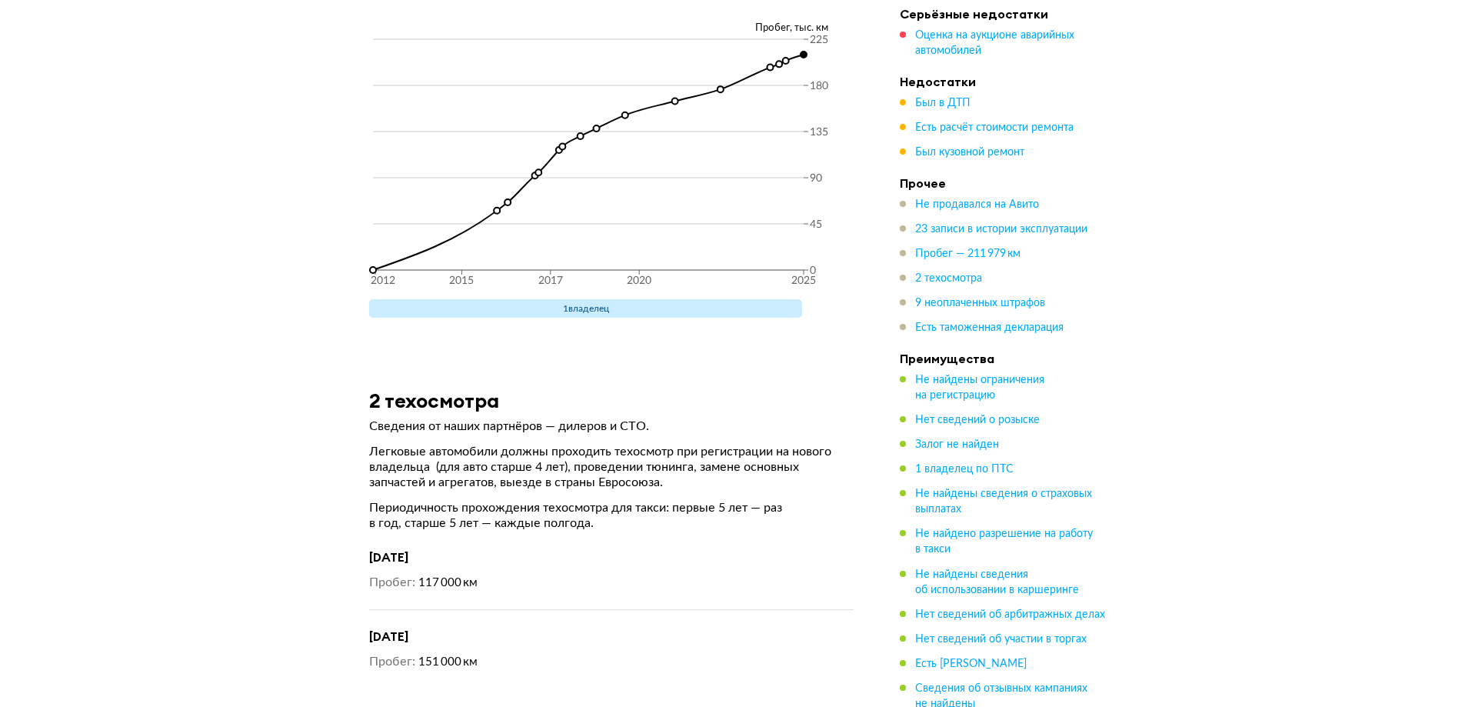
scroll to position [5459, 0]
